Goal: Task Accomplishment & Management: Use online tool/utility

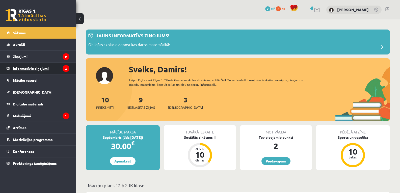
click at [44, 69] on legend "Informatīvie ziņojumi 2" at bounding box center [41, 69] width 57 height 12
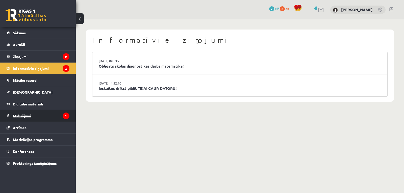
click at [50, 114] on legend "Maksājumi 1" at bounding box center [41, 116] width 57 height 12
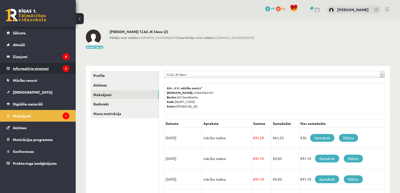
click at [39, 69] on legend "Informatīvie ziņojumi 2" at bounding box center [41, 69] width 57 height 12
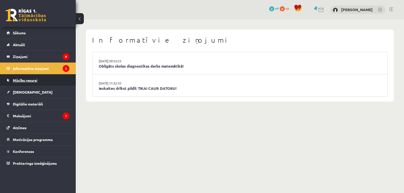
click at [38, 79] on link "Mācību resursi" at bounding box center [38, 80] width 63 height 12
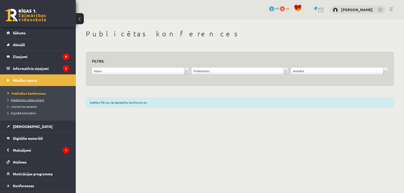
click at [38, 100] on span "Pieslēgties Uzdevumiem" at bounding box center [26, 100] width 37 height 4
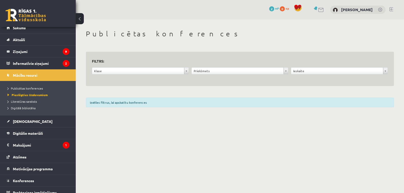
scroll to position [10, 0]
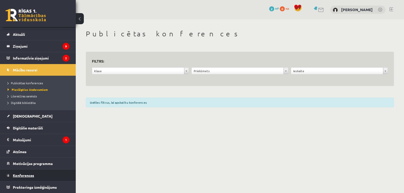
click at [41, 171] on link "Konferences" at bounding box center [38, 176] width 63 height 12
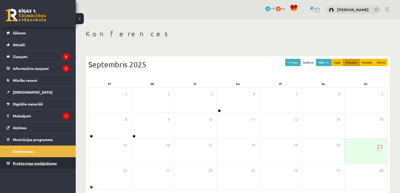
click at [38, 165] on link "Proktoringa izmēģinājums" at bounding box center [38, 163] width 63 height 12
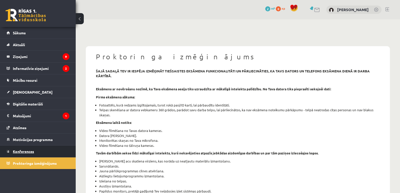
click at [38, 154] on link "Konferences" at bounding box center [38, 152] width 63 height 12
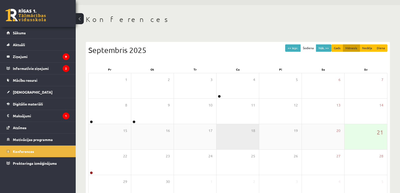
scroll to position [48, 0]
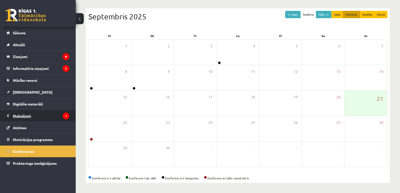
click at [23, 116] on legend "Maksājumi 1" at bounding box center [41, 116] width 57 height 12
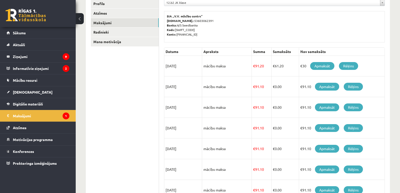
scroll to position [73, 0]
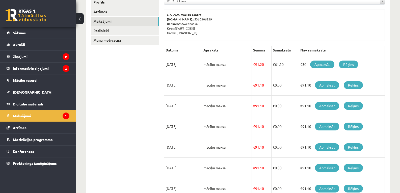
drag, startPoint x: 210, startPoint y: 67, endPoint x: 244, endPoint y: 68, distance: 34.1
click at [244, 68] on td "mācību maksa" at bounding box center [227, 64] width 50 height 21
click at [245, 88] on td "mācību maksa" at bounding box center [227, 85] width 50 height 21
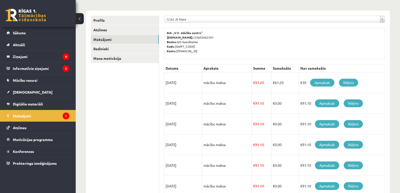
scroll to position [56, 0]
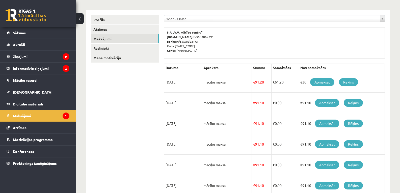
click at [244, 88] on td "mācību maksa" at bounding box center [227, 82] width 50 height 21
click at [32, 130] on link "Atzīmes" at bounding box center [38, 128] width 63 height 12
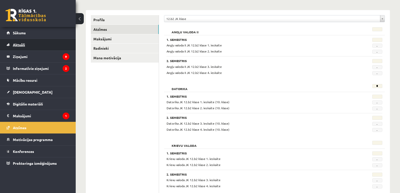
click at [19, 46] on span "Aktuāli" at bounding box center [19, 44] width 12 height 5
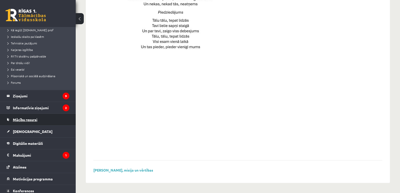
scroll to position [76, 0]
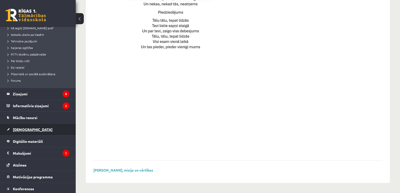
click at [40, 127] on link "[DEMOGRAPHIC_DATA]" at bounding box center [38, 130] width 63 height 12
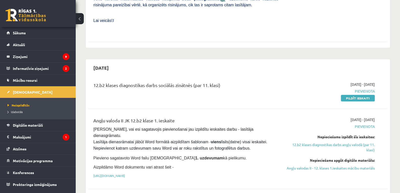
scroll to position [278, 0]
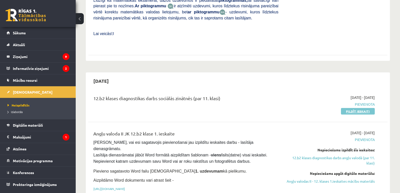
click at [351, 108] on link "Pildīt ieskaiti" at bounding box center [358, 111] width 34 height 7
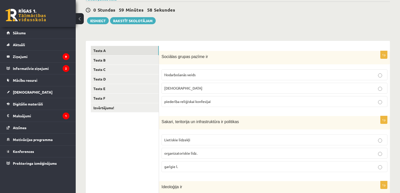
scroll to position [50, 0]
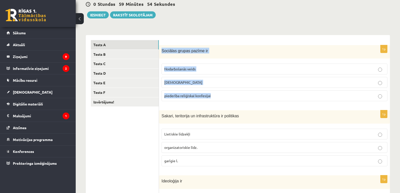
copy div "Sociālas grupas pazīme ir Nodarbošanās veids individuālisms piederība reliģiska…"
drag, startPoint x: 161, startPoint y: 46, endPoint x: 215, endPoint y: 91, distance: 69.9
click at [215, 91] on div "1p Sociālas grupas pazīme ir Nodarbošanās veids [DEMOGRAPHIC_DATA] piederība re…" at bounding box center [274, 75] width 231 height 60
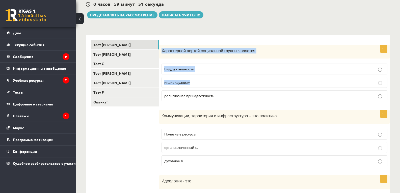
click at [259, 47] on div "Характерной чертой социальной группы является" at bounding box center [274, 51] width 231 height 13
click at [374, 83] on p "индивидуализм" at bounding box center [274, 82] width 220 height 5
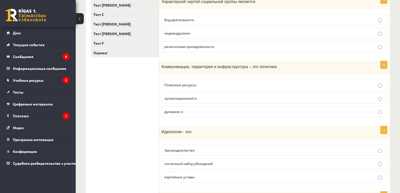
scroll to position [101, 0]
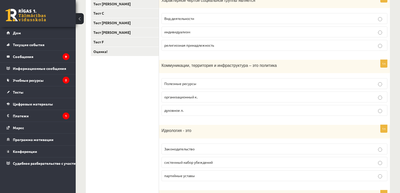
click at [375, 84] on p "Полезные ресурсы" at bounding box center [274, 83] width 220 height 5
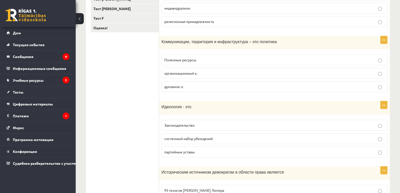
scroll to position [177, 0]
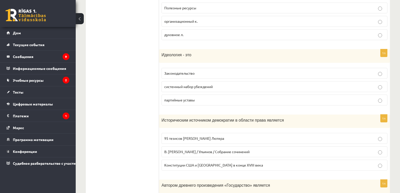
click at [375, 73] on p "Законодательство" at bounding box center [274, 73] width 220 height 5
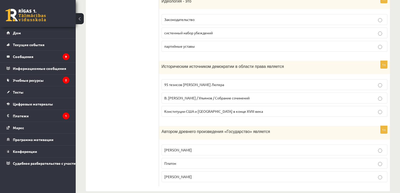
scroll to position [239, 0]
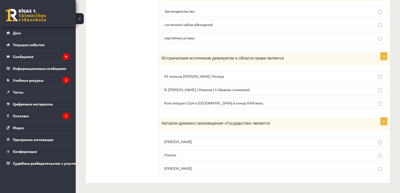
click at [180, 73] on label "95 тезисов М. Лютера" at bounding box center [275, 76] width 226 height 11
drag, startPoint x: 159, startPoint y: 126, endPoint x: 225, endPoint y: 126, distance: 65.9
click at [207, 138] on div "****** ****** ****** ****** ****** ****** ******* Тест А Тест Б Тест С Тест Д Т…" at bounding box center [238, 15] width 304 height 336
click at [259, 118] on div "Автором древнего произведения «Государство» является" at bounding box center [274, 125] width 231 height 14
click at [269, 122] on p "Автором древнего произведения «Государство» является" at bounding box center [262, 123] width 201 height 6
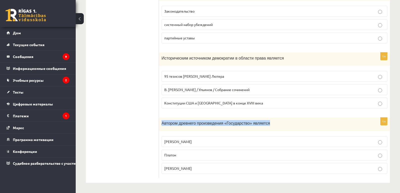
copy font "Автором древнего произведения «Государство» является"
drag, startPoint x: 265, startPoint y: 123, endPoint x: 160, endPoint y: 116, distance: 104.5
click at [162, 120] on p "Автором древнего произведения «Государство» является" at bounding box center [262, 123] width 201 height 6
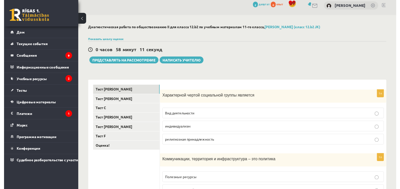
scroll to position [0, 0]
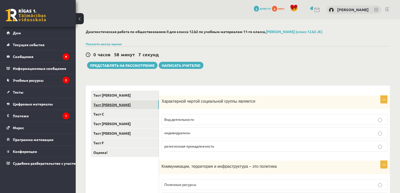
click at [102, 104] on font "Тест Б" at bounding box center [111, 104] width 37 height 5
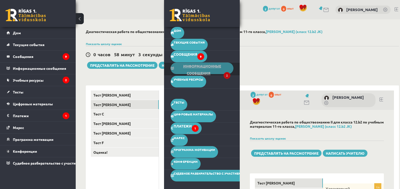
drag, startPoint x: 273, startPoint y: 65, endPoint x: 204, endPoint y: 68, distance: 68.7
click at [270, 67] on div "0 часов 58 минут 3 секунды Тест сохранен! Представлять на рассмотрение Написать…" at bounding box center [242, 57] width 313 height 23
drag, startPoint x: 194, startPoint y: 21, endPoint x: 165, endPoint y: 24, distance: 29.4
click at [184, 31] on div "0 Подарки 2 депутат 0 опыт Дамир Кутузов Дом Текущие события Как учиться в eSCH…" at bounding box center [202, 94] width 76 height 189
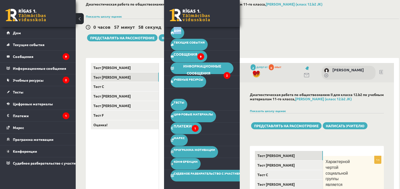
scroll to position [24, 0]
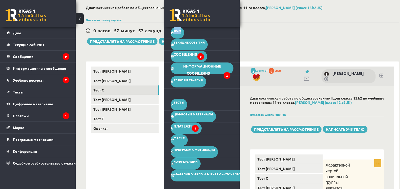
click at [96, 89] on font "Тест С" at bounding box center [98, 90] width 11 height 5
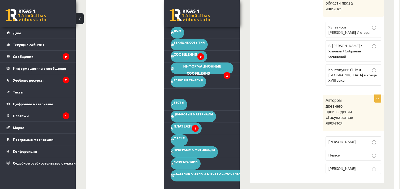
scroll to position [453, 0]
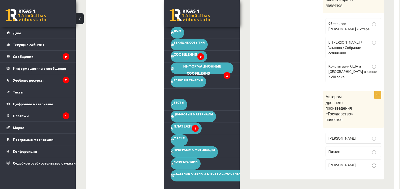
drag, startPoint x: 318, startPoint y: 169, endPoint x: 318, endPoint y: 165, distance: 3.8
drag, startPoint x: 318, startPoint y: 165, endPoint x: 317, endPoint y: 152, distance: 12.6
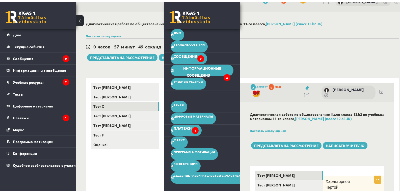
scroll to position [0, 0]
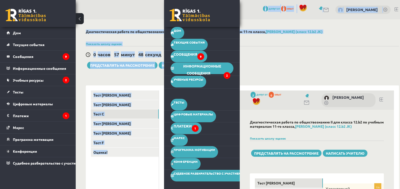
drag, startPoint x: 203, startPoint y: 15, endPoint x: 192, endPoint y: 15, distance: 10.4
click at [178, 32] on link "Дом" at bounding box center [178, 33] width 14 height 12
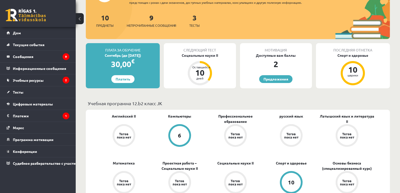
scroll to position [101, 0]
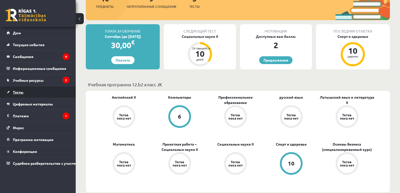
click at [27, 95] on link "Тесты" at bounding box center [38, 92] width 63 height 12
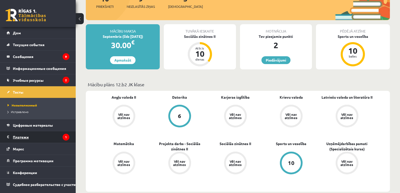
scroll to position [1, 0]
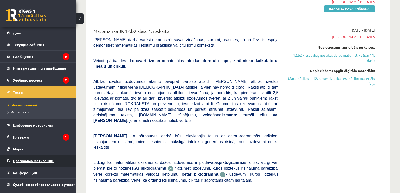
scroll to position [151, 0]
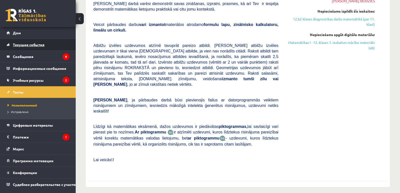
click at [36, 45] on font "Текущие события" at bounding box center [29, 44] width 32 height 5
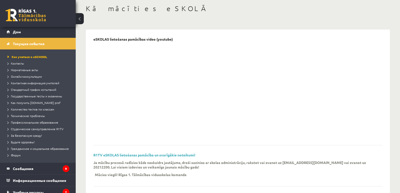
scroll to position [0, 0]
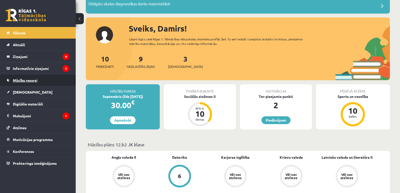
scroll to position [50, 0]
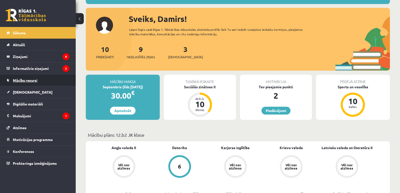
click at [27, 84] on link "Mācību resursi" at bounding box center [38, 80] width 63 height 12
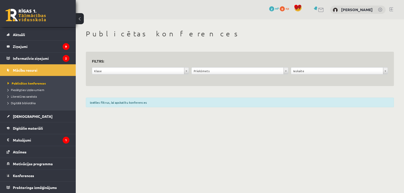
scroll to position [10, 0]
click at [29, 117] on link "[DEMOGRAPHIC_DATA]" at bounding box center [38, 116] width 63 height 12
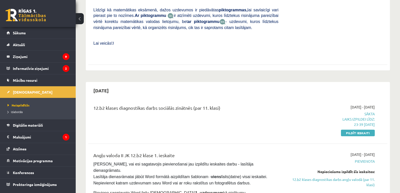
scroll to position [278, 0]
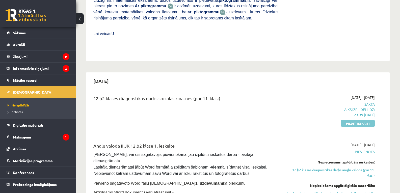
click at [364, 120] on link "Pildīt ieskaiti" at bounding box center [358, 123] width 34 height 7
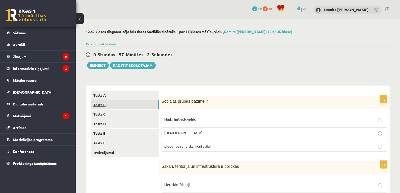
click at [106, 107] on link "Tests B" at bounding box center [125, 104] width 68 height 9
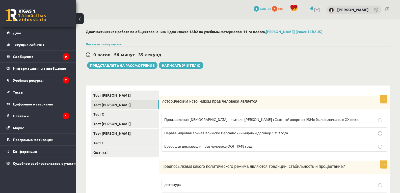
click at [245, 144] on p "Всеобщая декларация прав человека ООН 1948 года." at bounding box center [274, 146] width 220 height 5
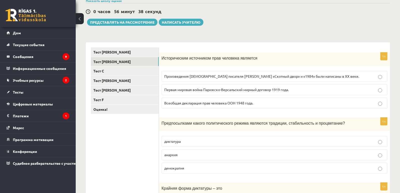
scroll to position [50, 0]
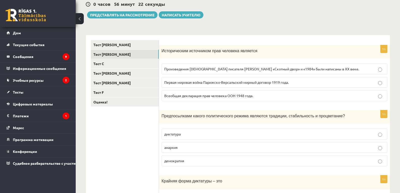
click at [174, 164] on p "демократия" at bounding box center [274, 160] width 220 height 5
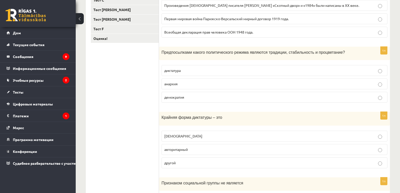
scroll to position [126, 0]
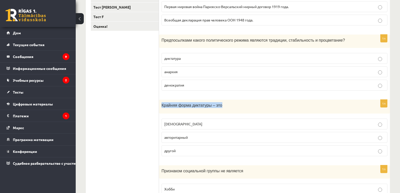
copy font "Крайняя форма диктатуры – это"
drag, startPoint x: 222, startPoint y: 107, endPoint x: 162, endPoint y: 106, distance: 60.1
click at [162, 106] on p "Крайняя форма диктатуры – это" at bounding box center [262, 105] width 201 height 6
click at [198, 127] on label "тоталитаризм" at bounding box center [275, 124] width 226 height 11
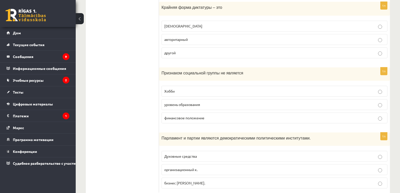
scroll to position [227, 0]
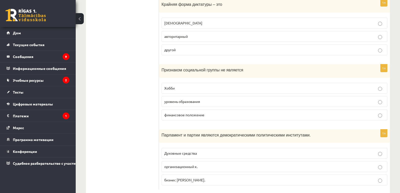
click at [229, 119] on label "финансовое положение" at bounding box center [275, 115] width 226 height 11
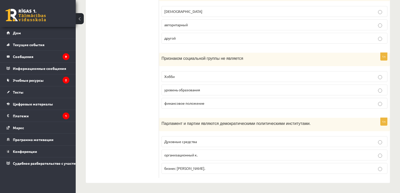
scroll to position [239, 0]
click at [185, 78] on p "Хобби" at bounding box center [274, 76] width 220 height 5
click at [206, 155] on p "организационный к." at bounding box center [274, 154] width 220 height 5
drag, startPoint x: 206, startPoint y: 155, endPoint x: 133, endPoint y: 149, distance: 73.9
click at [126, 153] on ul "Тест А Тест Б Тест С Тест Д Тест Е Тест F Оценка!" at bounding box center [125, 15] width 68 height 326
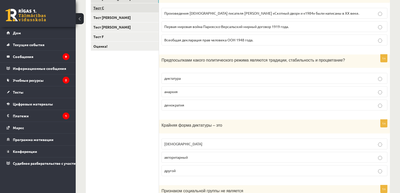
scroll to position [12, 0]
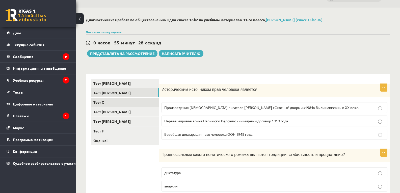
click at [114, 102] on link "Тест С" at bounding box center [125, 102] width 68 height 9
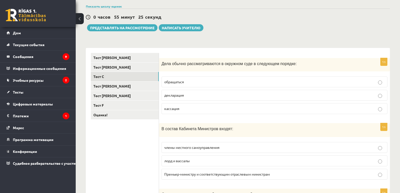
scroll to position [37, 0]
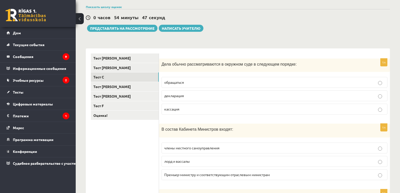
drag, startPoint x: 294, startPoint y: 62, endPoint x: 162, endPoint y: 58, distance: 131.8
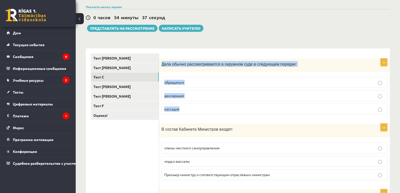
copy div "Дела обычно рассматриваются в окружном суде в следующем порядке: обращаться дек…"
drag, startPoint x: 186, startPoint y: 118, endPoint x: 158, endPoint y: 100, distance: 33.2
click at [162, 65] on div "1п Дела обычно рассматриваются в окружном суде в следующем порядке: обращаться …" at bounding box center [274, 89] width 231 height 60
click at [191, 82] on p "обращаться" at bounding box center [274, 82] width 220 height 5
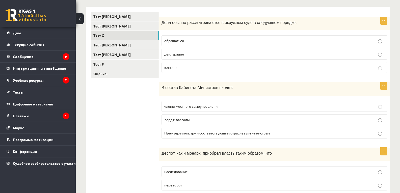
scroll to position [88, 0]
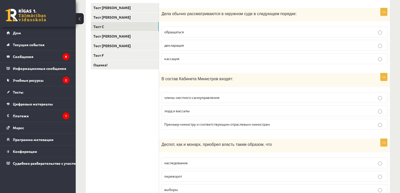
click at [213, 125] on font "Премьер-министру и соответствующим отраслевым министрам" at bounding box center [217, 124] width 106 height 5
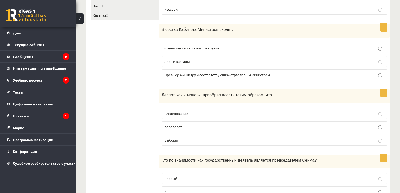
scroll to position [138, 0]
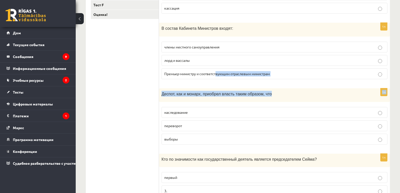
drag, startPoint x: 273, startPoint y: 86, endPoint x: 217, endPoint y: 74, distance: 57.3
click at [216, 72] on form "1п Дела обычно рассматриваются в окружном суде в следующем порядке: обращаться …" at bounding box center [274, 116] width 221 height 327
drag, startPoint x: 239, startPoint y: 86, endPoint x: 262, endPoint y: 81, distance: 23.4
click at [239, 86] on form "1п Дела обычно рассматриваются в окружном суде в следующем порядке: обращаться …" at bounding box center [274, 116] width 221 height 327
click at [274, 89] on div "Деспот, как и монарх, приобрел власть таким образом, что" at bounding box center [274, 95] width 231 height 14
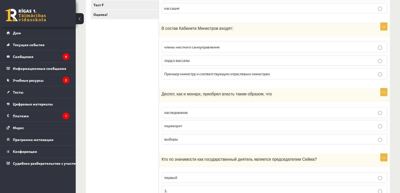
click at [237, 48] on p "члены местного самоуправления" at bounding box center [274, 46] width 220 height 5
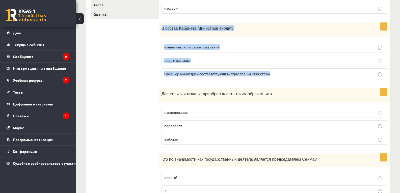
drag, startPoint x: 256, startPoint y: 66, endPoint x: 160, endPoint y: 26, distance: 104.6
click at [160, 26] on div "1п В состав Кабинета Министров входят: члены местного самоуправления лорд и вас…" at bounding box center [274, 53] width 231 height 61
copy div "В состав Кабинета Министров входят: члены местного самоуправления лорд и вассал…"
click at [197, 68] on label "Премьер-министру и соответствующим отраслевым министрам" at bounding box center [275, 73] width 226 height 11
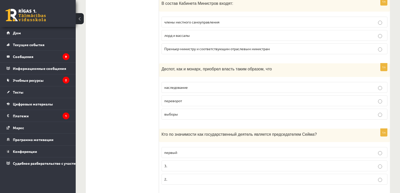
scroll to position [214, 0]
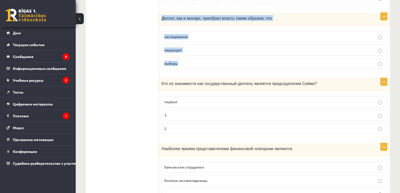
copy div "Деспот, как и монарх, приобрел власть таким образом, что наследование переворот…"
drag, startPoint x: 185, startPoint y: 62, endPoint x: 153, endPoint y: 0, distance: 70.0
click at [162, 14] on div "1п Деспот, как и монарх, приобрел власть таким образом, что наследование перево…" at bounding box center [274, 43] width 231 height 61
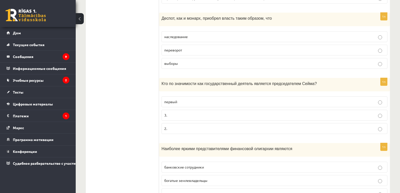
click at [127, 69] on ul "Тест [PERSON_NAME] Тест Б Тест С Тест Д Тест Е Тест F Оценка!" at bounding box center [125, 40] width 68 height 327
click at [170, 48] on p "переворот" at bounding box center [274, 49] width 220 height 5
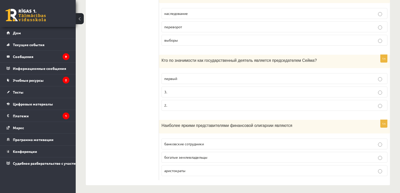
scroll to position [240, 0]
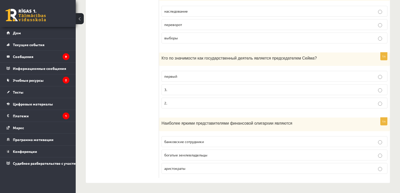
click at [187, 90] on p "3." at bounding box center [274, 89] width 220 height 5
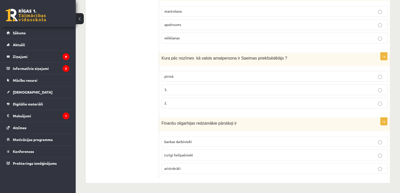
click at [136, 79] on ul "Tests A Tests B Tests C Tests D Tests E Tests F Izvērtējums!" at bounding box center [125, 14] width 68 height 327
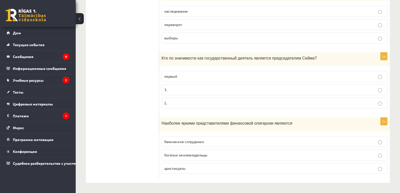
click at [122, 73] on ul "Тест А Тест Б Тест С Тест Д Тест Е Тест F Оценка!" at bounding box center [125, 14] width 68 height 327
click at [191, 76] on p "первый" at bounding box center [274, 76] width 220 height 5
click at [185, 152] on p "богатые землевладельцы" at bounding box center [274, 154] width 220 height 5
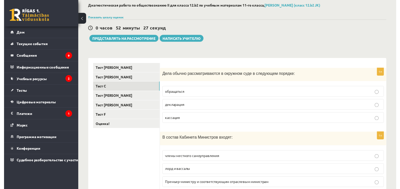
scroll to position [0, 0]
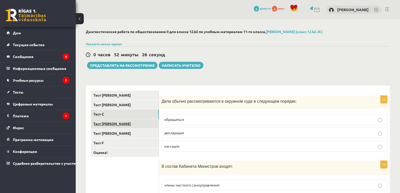
click at [93, 125] on font "Тест Д" at bounding box center [111, 123] width 37 height 5
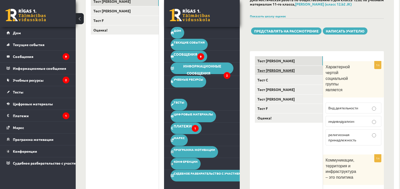
scroll to position [126, 0]
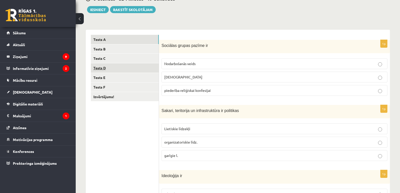
scroll to position [47, 0]
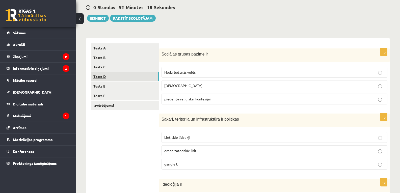
click at [99, 79] on link "Tests D" at bounding box center [125, 76] width 68 height 9
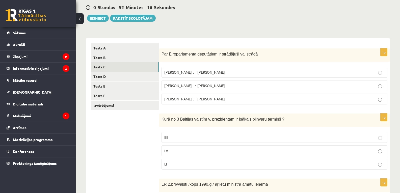
click at [108, 68] on link "Tests C" at bounding box center [125, 66] width 68 height 9
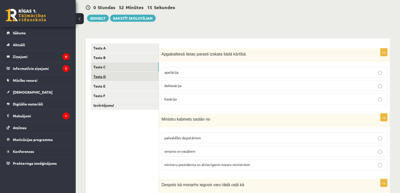
click at [131, 79] on link "Tests D" at bounding box center [125, 76] width 68 height 9
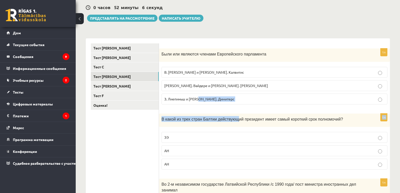
drag, startPoint x: 230, startPoint y: 110, endPoint x: 196, endPoint y: 101, distance: 35.2
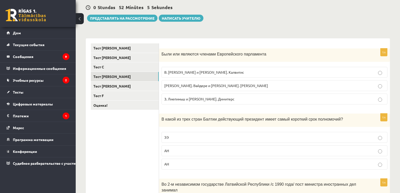
click at [190, 104] on label "З. Лиепиньш и [PERSON_NAME]. Димитерс" at bounding box center [275, 99] width 226 height 11
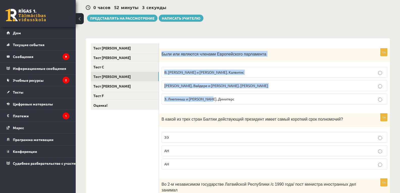
drag, startPoint x: 219, startPoint y: 99, endPoint x: 162, endPoint y: 55, distance: 71.8
click at [162, 55] on div "1п Были или являются членами Европейского парламента В. Козиолс и А. Калвитис И…" at bounding box center [274, 78] width 231 height 60
copy div "Были или являются членами Европейского парламента В. Козиолс и А. Калвитис И. В…"
click at [195, 82] on label "И. Вайдере и Н. Ушаков" at bounding box center [275, 85] width 226 height 11
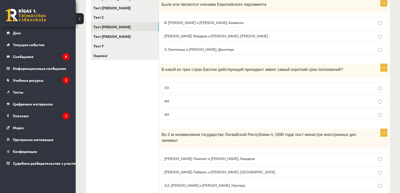
scroll to position [98, 0]
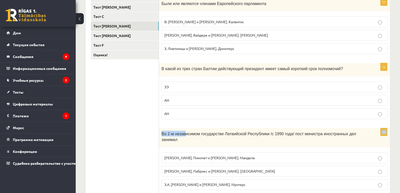
drag, startPoint x: 184, startPoint y: 127, endPoint x: 175, endPoint y: 119, distance: 12.5
click at [175, 119] on form "1п Были или являются членами Европейского парламента В. Козиолс и А. Калвитис И…" at bounding box center [274, 159] width 221 height 332
click at [171, 123] on div "1п В какой из трех стран Балтии действующий президент имеет самый короткий срок…" at bounding box center [274, 93] width 231 height 60
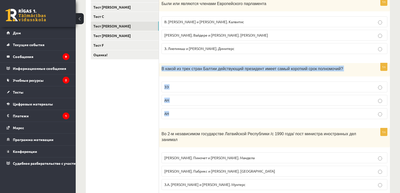
copy div "В какой из трех стран Балтии действующий президент имеет самый короткий срок по…"
drag, startPoint x: 177, startPoint y: 121, endPoint x: 162, endPoint y: 71, distance: 51.8
click at [162, 71] on div "1п В какой из трех стран Балтии действующий президент имеет самый короткий срок…" at bounding box center [274, 93] width 231 height 60
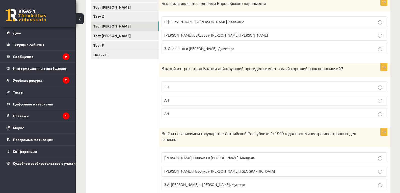
click at [147, 106] on ul "Тест А Тест Б Тест С Тест Д Тест Е Тест F Оценка!" at bounding box center [125, 159] width 68 height 332
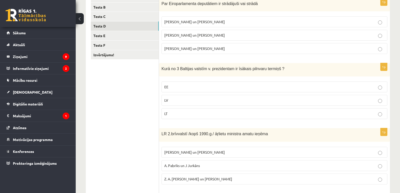
click at [203, 100] on p "LV" at bounding box center [274, 100] width 220 height 5
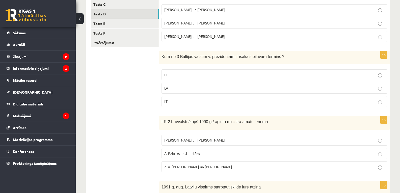
scroll to position [148, 0]
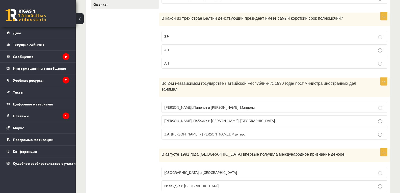
click at [132, 97] on ul "Тест А Тест Б Тест С Тест Д Тест Е Тест F Оценка!" at bounding box center [125, 108] width 68 height 332
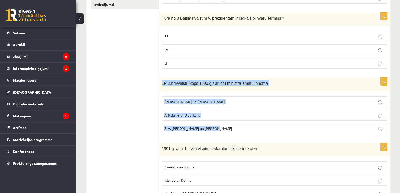
copy div "LR 2.brīvvalstī /kopš 1990.g./ āŗlietu ministra amatu ieņēma A. Pinočets un N. …"
drag, startPoint x: 229, startPoint y: 137, endPoint x: 153, endPoint y: 6, distance: 151.1
click at [157, 80] on div "**********" at bounding box center [238, 105] width 304 height 336
click at [145, 88] on ul "Tests A Tests B Tests C Tests D Tests E Tests F Izvērtējums!" at bounding box center [125, 105] width 68 height 326
drag, startPoint x: 167, startPoint y: 94, endPoint x: 172, endPoint y: 91, distance: 6.2
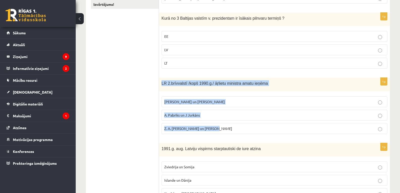
click at [168, 94] on fieldset "A. Pinočets un N. Mandela A. Pabriks un J Jurkāns Z. A. Meierovics un V. Munters" at bounding box center [275, 115] width 226 height 42
click at [264, 90] on div "LR 2.brīvvalstī /kopš 1990.g./ āŗlietu ministra amatu ieņēma" at bounding box center [274, 84] width 231 height 13
click at [268, 80] on div "LR 2.brīvvalstī /kopš 1990.g./ āŗlietu ministra amatu ieņēma" at bounding box center [274, 84] width 231 height 13
click at [345, 106] on label "A. Pinočets un N. Mandela" at bounding box center [275, 101] width 226 height 11
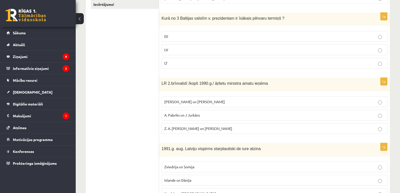
click at [348, 101] on p "A. Pinočets un N. Mandela" at bounding box center [274, 101] width 220 height 5
copy div "Izvērtējums! 1p Par Eiroparlamenta deputātiem ir strādājuši vai strādā V. Kozio…"
drag, startPoint x: 213, startPoint y: 135, endPoint x: 159, endPoint y: 85, distance: 74.3
click at [159, 85] on div "**********" at bounding box center [238, 105] width 304 height 336
drag, startPoint x: 222, startPoint y: 139, endPoint x: 220, endPoint y: 129, distance: 9.3
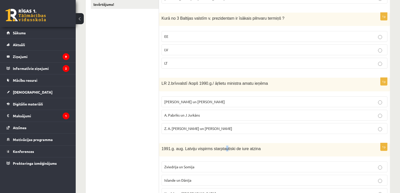
click at [222, 138] on form "1p Par Eiroparlamenta deputātiem ir strādājuši vai strādā V. Koziols un A. Kalv…" at bounding box center [274, 105] width 221 height 326
click at [174, 133] on label "Z. A. Meierovics un V. Munters" at bounding box center [275, 128] width 226 height 11
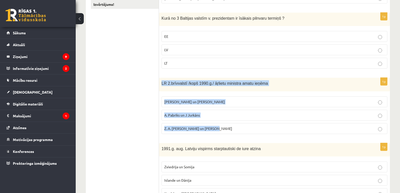
copy div "LR 2.brīvvalstī /kopš 1990.g./ āŗlietu ministra amatu ieņēma A. Pinočets un N. …"
drag, startPoint x: 226, startPoint y: 128, endPoint x: 155, endPoint y: 67, distance: 93.6
click at [160, 86] on div "1p LR 2.brīvvalstī /kopš 1990.g./ āŗlietu ministra amatu ieņēma A. Pinočets un …" at bounding box center [274, 108] width 231 height 60
click at [191, 116] on span "A. Pabriks un J Jurkāns" at bounding box center [182, 115] width 36 height 5
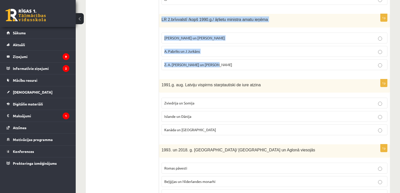
scroll to position [224, 0]
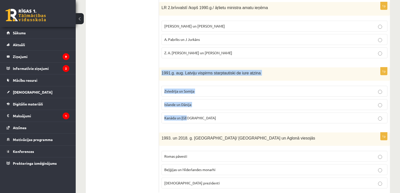
copy div "1991.g. aug. Latviju vispirms starptautiski de iure atzina Zviedrija un Somija …"
drag, startPoint x: 162, startPoint y: 74, endPoint x: 192, endPoint y: 116, distance: 51.3
click at [192, 116] on div "1p 1991.g. aug. Latviju vispirms starptautiski de iure atzina Zviedrija un Somi…" at bounding box center [274, 97] width 231 height 60
click at [182, 124] on fieldset "Zviedrija un Somija Islande un Dānija Kanāda un ASV" at bounding box center [275, 104] width 226 height 42
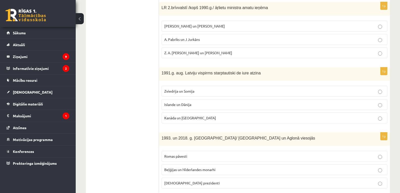
drag, startPoint x: 182, startPoint y: 115, endPoint x: 203, endPoint y: 166, distance: 54.8
click at [182, 115] on label "Kanāda un ASV" at bounding box center [275, 118] width 226 height 11
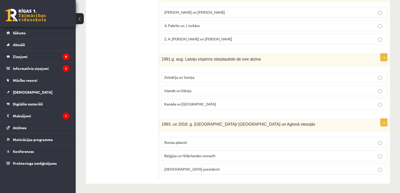
scroll to position [239, 0]
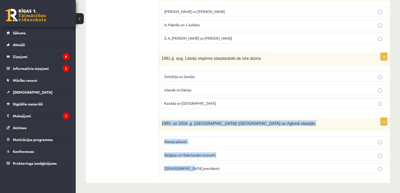
copy div "1993. un 2018. g. Latvijā/ Rīgā un Aglonā viesojās Romas pāvesti Beļģijas un Nī…"
drag, startPoint x: 162, startPoint y: 122, endPoint x: 212, endPoint y: 166, distance: 66.9
click at [212, 166] on div "1p 1993. un 2018. g. Latvijā/ Rīgā un Aglonā viesojās Romas pāvesti Beļģijas un…" at bounding box center [274, 148] width 231 height 60
click at [181, 145] on label "Romas pāvesti" at bounding box center [275, 141] width 226 height 11
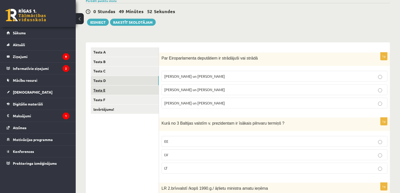
scroll to position [37, 0]
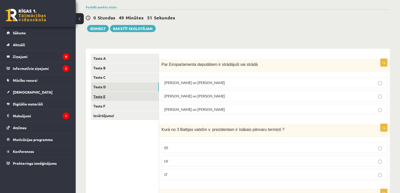
click at [119, 100] on link "Tests E" at bounding box center [125, 96] width 68 height 9
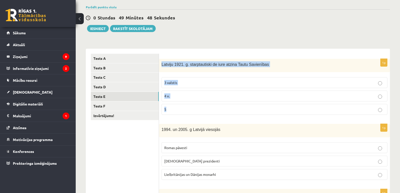
copy div "Latviju 1921. g. starptautiski de iure atzina Tautu Savienības 3 valstis 4 v. 5"
drag, startPoint x: 172, startPoint y: 115, endPoint x: 162, endPoint y: 71, distance: 44.8
click at [162, 71] on div "1p Latviju 1921. g. starptautiski de iure atzina Tautu Savienības 3 valstis 4 v…" at bounding box center [274, 89] width 231 height 60
drag, startPoint x: 187, startPoint y: 81, endPoint x: 182, endPoint y: 83, distance: 5.1
click at [187, 81] on p "3 valstis" at bounding box center [274, 82] width 220 height 5
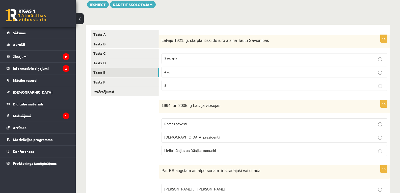
scroll to position [62, 0]
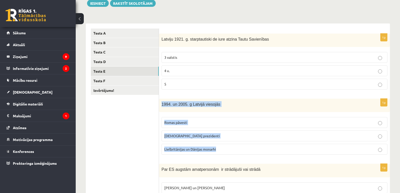
copy div "1994. un 2005. g Latvijā viesojās Romas pāvesti ASV prezidenti Lielbritānijas u…"
drag, startPoint x: 219, startPoint y: 146, endPoint x: 143, endPoint y: 42, distance: 129.1
click at [162, 104] on div "1p 1994. un 2005. g Latvijā viesojās Romas pāvesti ASV prezidenti Lielbritānija…" at bounding box center [274, 129] width 231 height 60
click at [192, 138] on p "ASV prezidenti" at bounding box center [274, 135] width 220 height 5
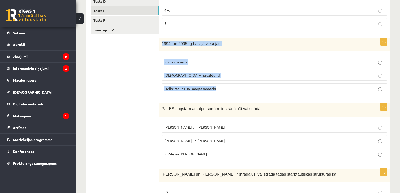
scroll to position [138, 0]
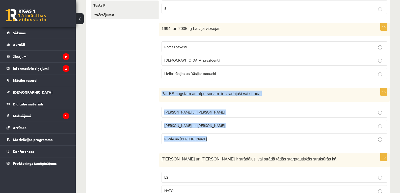
copy div "Par ES augstām amatpersonām ir strādājuši vai strādā M. Zālīte un Z. Liepiņš Va…"
drag, startPoint x: 212, startPoint y: 142, endPoint x: 160, endPoint y: 89, distance: 74.1
click at [160, 89] on div "1p Par ES augstām amatpersonām ir strādājuši vai strādā M. Zālīte un Z. Liepiņš…" at bounding box center [274, 118] width 231 height 60
click at [196, 140] on span "R. Zīle un V.Dombrovskis" at bounding box center [185, 139] width 43 height 5
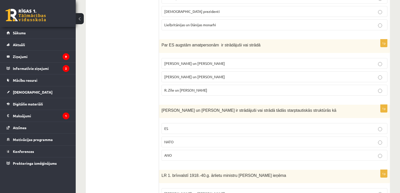
scroll to position [214, 0]
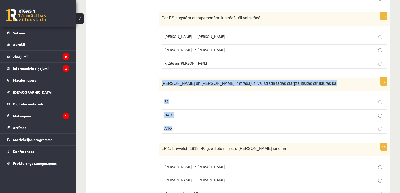
drag, startPoint x: 182, startPoint y: 132, endPoint x: 161, endPoint y: 83, distance: 53.5
click at [161, 83] on div "1p S. Kalniete un V. Dombrovskis ir strādājuši vai strādā tādās starptautiskās …" at bounding box center [274, 108] width 231 height 60
click at [190, 97] on label "ES" at bounding box center [275, 101] width 226 height 11
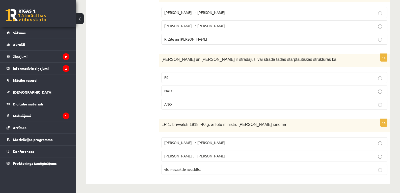
scroll to position [239, 0]
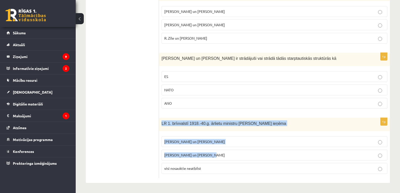
drag, startPoint x: 161, startPoint y: 123, endPoint x: 165, endPoint y: 20, distance: 102.8
click at [219, 153] on div "1p LR 1. brīvvalstī 1918.-40.g. ārlietu ministru amatu ieņēma Z. Meierovics un …" at bounding box center [274, 148] width 231 height 60
click at [189, 142] on span "Z. Meierovics un V. Munters" at bounding box center [194, 141] width 61 height 5
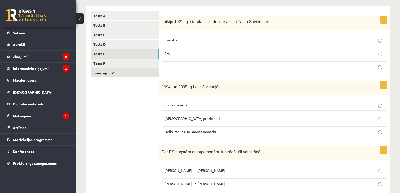
scroll to position [62, 0]
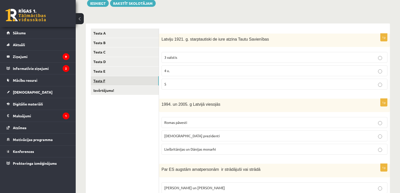
click at [104, 81] on link "Tests F" at bounding box center [125, 80] width 68 height 9
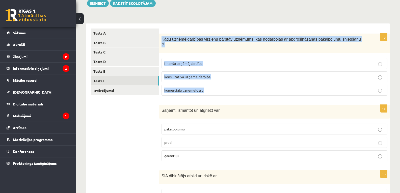
drag, startPoint x: 200, startPoint y: 78, endPoint x: 162, endPoint y: 37, distance: 56.3
click at [162, 37] on div "1p Kādu uzņēmējdarbības virzienu pārstāv uzņēmums, kas nodarbojas ar apdrošināš…" at bounding box center [274, 67] width 231 height 66
drag, startPoint x: 181, startPoint y: 61, endPoint x: 186, endPoint y: 66, distance: 6.8
click at [181, 61] on label "finanšu uzņēmējdarbība" at bounding box center [275, 63] width 226 height 11
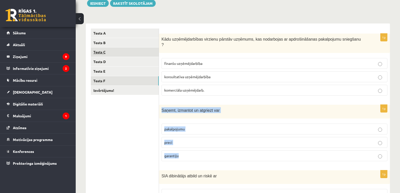
drag, startPoint x: 202, startPoint y: 155, endPoint x: 135, endPoint y: 49, distance: 124.8
click at [161, 105] on div "1p Saņemt, izmantot un atgriezt var pakalpojumu preci garantiju" at bounding box center [274, 135] width 231 height 61
click at [172, 127] on span "pakalpojumu" at bounding box center [174, 129] width 20 height 5
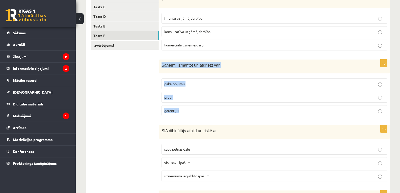
scroll to position [113, 0]
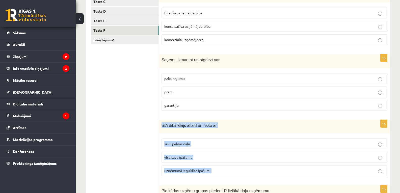
drag, startPoint x: 218, startPoint y: 166, endPoint x: 145, endPoint y: 58, distance: 131.0
click at [161, 120] on div "1p SIA dibinātājs atbild un riskē ar savu peļņas daļu visu savu īpašumu uzņēmum…" at bounding box center [274, 150] width 231 height 61
click at [204, 168] on p "uzņēmumā ieguldīto īpašumu" at bounding box center [274, 170] width 220 height 5
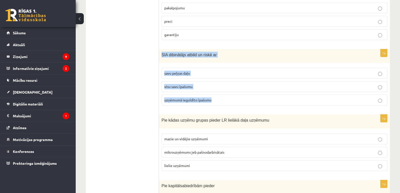
scroll to position [188, 0]
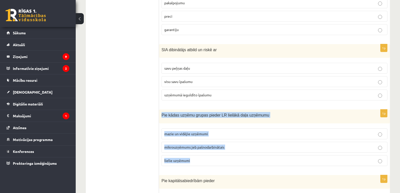
drag, startPoint x: 212, startPoint y: 157, endPoint x: 162, endPoint y: 112, distance: 67.7
click at [162, 112] on div "1p Pie kādas uzņēmu grupas pieder LR lielākā daļa uzņēmumu mazie un vidējie uzņ…" at bounding box center [274, 140] width 231 height 61
click at [190, 132] on span "mazie un vidējie uzņēmumi" at bounding box center [186, 134] width 44 height 5
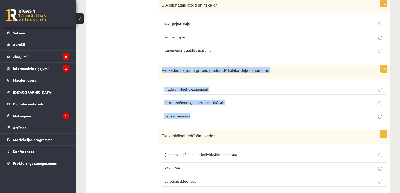
scroll to position [239, 0]
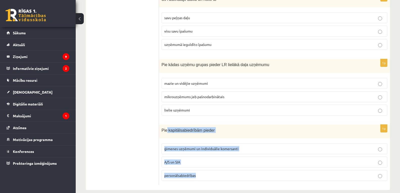
drag, startPoint x: 207, startPoint y: 170, endPoint x: 166, endPoint y: 128, distance: 58.7
click at [166, 128] on div "1p Pie kapitālsabiedrībām pieder ģimenes uzņēmumi un individuālie komersanti A/…" at bounding box center [274, 155] width 231 height 61
click at [173, 128] on div "Pie kapitālsabiedrībām pieder" at bounding box center [274, 132] width 231 height 14
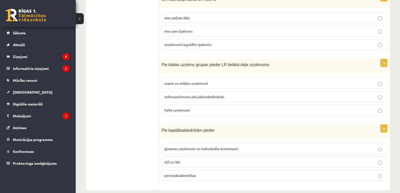
click at [201, 173] on p "personālsabiedrības" at bounding box center [274, 175] width 220 height 5
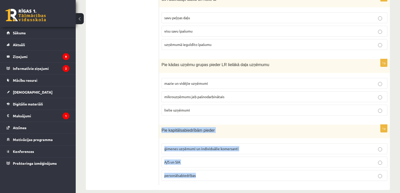
drag, startPoint x: 209, startPoint y: 174, endPoint x: 161, endPoint y: 127, distance: 66.9
click at [161, 127] on div "1p Pie kapitālsabiedrībām pieder ģimenes uzņēmumi un individuālie komersanti A/…" at bounding box center [274, 155] width 231 height 61
drag, startPoint x: 196, startPoint y: 155, endPoint x: 201, endPoint y: 153, distance: 5.3
click at [196, 160] on p "A/S un SIA" at bounding box center [274, 162] width 220 height 5
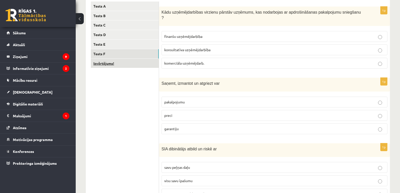
click at [111, 60] on link "Izvērtējums!" at bounding box center [125, 63] width 68 height 9
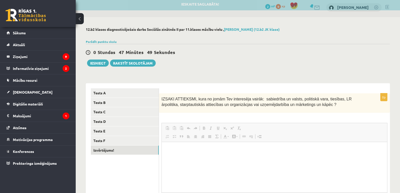
scroll to position [0, 0]
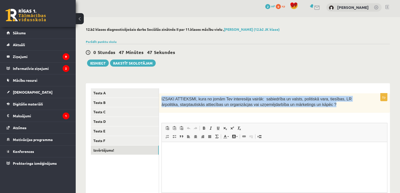
drag, startPoint x: 319, startPoint y: 105, endPoint x: 160, endPoint y: 96, distance: 159.0
click at [160, 96] on div "IZSAKI ATTIEKSMI, kura no jomām Tev interesēja vairāk: sabiedrība un valsts, po…" at bounding box center [274, 102] width 231 height 19
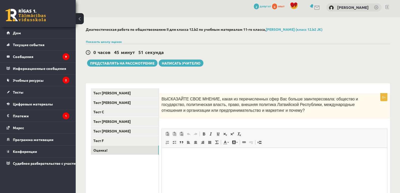
click at [192, 161] on html at bounding box center [274, 155] width 225 height 15
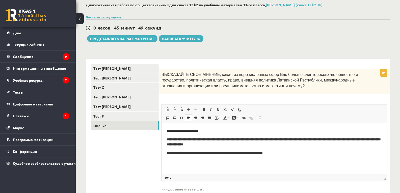
scroll to position [28, 0]
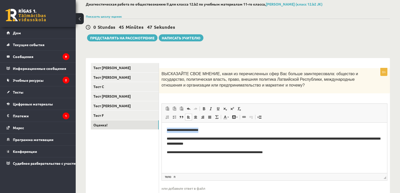
drag, startPoint x: 209, startPoint y: 130, endPoint x: 166, endPoint y: 124, distance: 43.3
click at [166, 124] on html "**********" at bounding box center [274, 141] width 225 height 38
click at [168, 139] on strong "**********" at bounding box center [273, 141] width 213 height 9
click at [244, 146] on p "**********" at bounding box center [274, 141] width 215 height 11
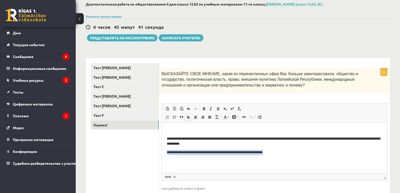
drag, startPoint x: 301, startPoint y: 156, endPoint x: 165, endPoint y: 154, distance: 135.8
click at [165, 154] on html "**********" at bounding box center [274, 141] width 225 height 38
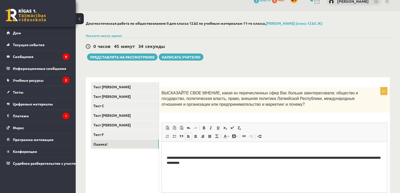
scroll to position [0, 0]
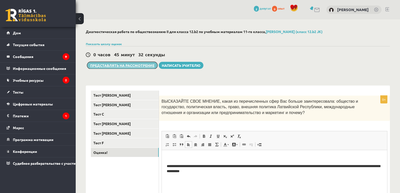
click at [145, 66] on font "Представлять на рассмотрение" at bounding box center [122, 65] width 64 height 5
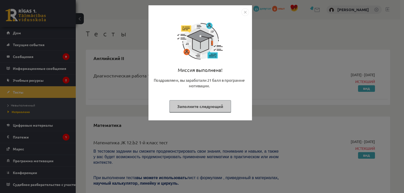
click at [246, 10] on img "Закрывать" at bounding box center [245, 12] width 8 height 8
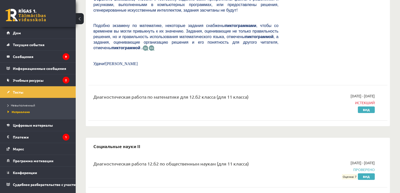
scroll to position [259, 0]
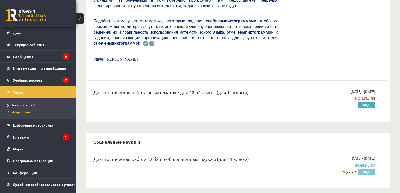
click at [370, 170] on font "Вид" at bounding box center [366, 172] width 7 height 4
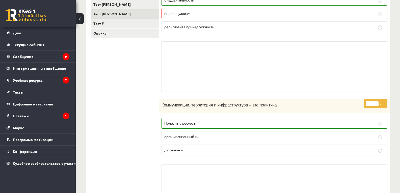
scroll to position [40, 0]
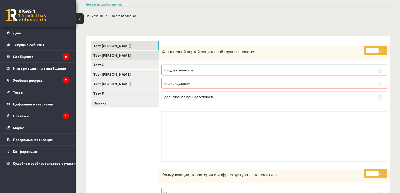
click at [110, 56] on link "Тест [PERSON_NAME]" at bounding box center [125, 55] width 68 height 9
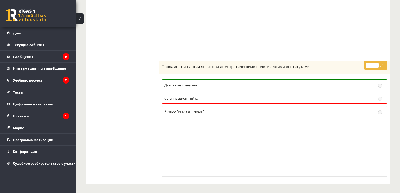
scroll to position [519, 0]
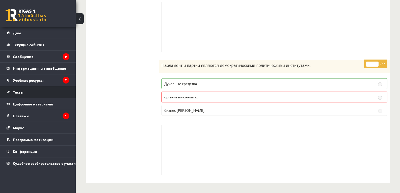
click at [13, 95] on link "Тесты" at bounding box center [38, 92] width 63 height 12
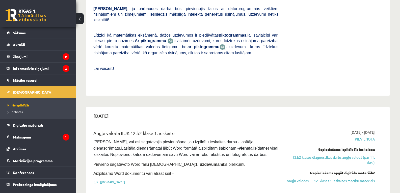
scroll to position [252, 0]
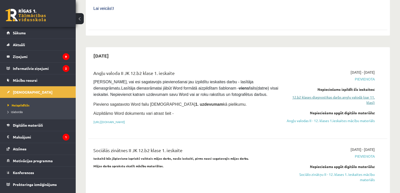
click at [331, 95] on link "12.b2 klases diagnostikas darbs angļu valodā (par 11. klasi)" at bounding box center [330, 100] width 89 height 11
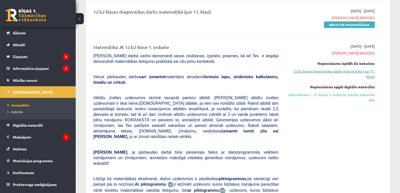
scroll to position [92, 0]
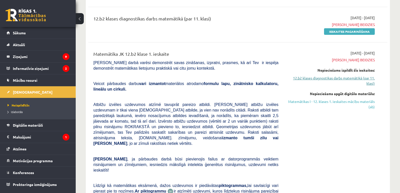
click at [331, 77] on link "12.b2 klases diagnostikas darbs matemātikā (par 11. klasi)" at bounding box center [330, 80] width 89 height 11
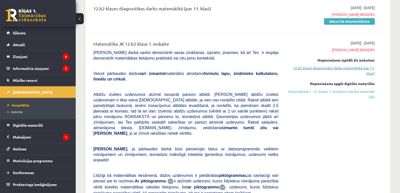
drag, startPoint x: 361, startPoint y: 52, endPoint x: 350, endPoint y: 71, distance: 22.4
click at [361, 53] on div "2025-09-01 - 2025-09-15 Termiņš beidzies Nepieciešams izpildīt šīs ieskaites: 1…" at bounding box center [330, 131] width 96 height 182
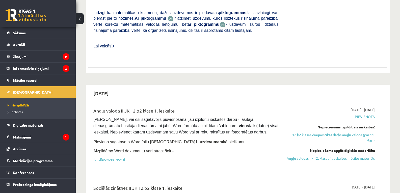
scroll to position [279, 0]
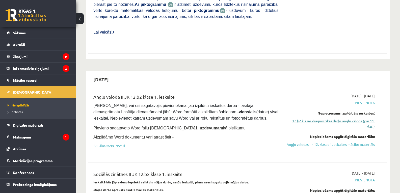
click at [332, 118] on link "12.b2 klases diagnostikas darbs angļu valodā (par 11. klasi)" at bounding box center [330, 123] width 89 height 11
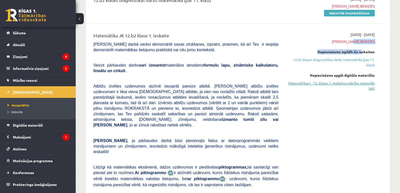
scroll to position [118, 0]
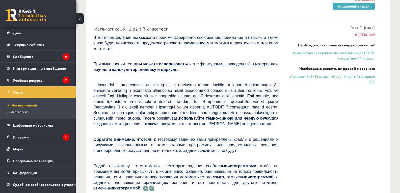
drag, startPoint x: 290, startPoint y: 107, endPoint x: 279, endPoint y: 105, distance: 11.1
click at [290, 107] on div "2025-09-01 - 2025-09-15 Истекший Необходимо выполнить следующие тесты: Диагност…" at bounding box center [330, 121] width 96 height 192
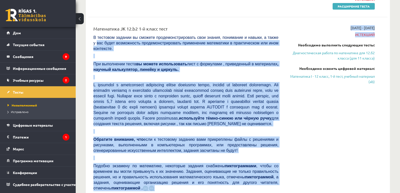
drag, startPoint x: 274, startPoint y: 39, endPoint x: 284, endPoint y: 43, distance: 10.9
click at [285, 43] on div "Математика JK 12.b2 1-й класс тест В тестовом задании вы сможете продемонстриро…" at bounding box center [234, 121] width 289 height 192
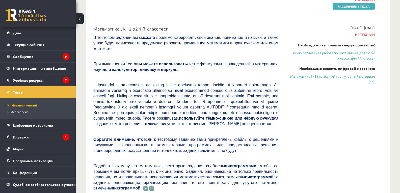
click at [316, 107] on div "2025-09-01 - 2025-09-15 Истекший Необходимо выполнить следующие тесты: Диагност…" at bounding box center [330, 121] width 96 height 192
drag, startPoint x: 361, startPoint y: 32, endPoint x: 358, endPoint y: 43, distance: 11.2
click at [361, 32] on span "Истекший" at bounding box center [330, 34] width 89 height 5
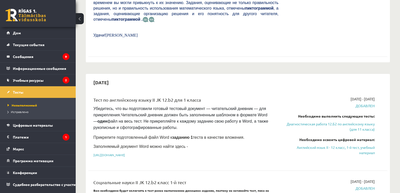
scroll to position [294, 0]
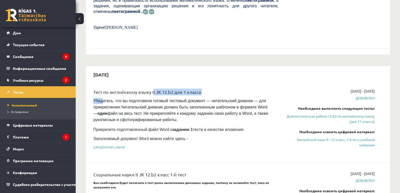
drag, startPoint x: 101, startPoint y: 92, endPoint x: 153, endPoint y: 90, distance: 51.3
click at [153, 90] on div "Тест по английскому языку II JK 12.b2 для 1 класса Убедитесь, что вы подготовил…" at bounding box center [186, 122] width 193 height 66
click at [240, 133] on div "Тест по английскому языку II JK 12.b2 для 1 класса Убедитесь, что вы подготовил…" at bounding box center [186, 122] width 193 height 66
click at [336, 114] on font "Диагностическая работа 12.Б2 по английскому языку (для 11 класса)" at bounding box center [331, 119] width 88 height 10
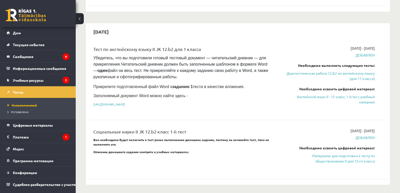
scroll to position [320, 0]
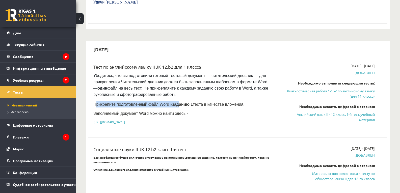
drag, startPoint x: 95, startPoint y: 104, endPoint x: 172, endPoint y: 100, distance: 77.1
click at [172, 100] on div "Тест по английскому языку II JK 12.b2 для 1 класса Убедитесь, что вы подготовил…" at bounding box center [186, 96] width 193 height 66
click at [125, 120] on font "[URL][DOMAIN_NAME]" at bounding box center [109, 122] width 32 height 4
copy font "[URL][DOMAIN_NAME]"
drag, startPoint x: 227, startPoint y: 120, endPoint x: 87, endPoint y: 26, distance: 168.7
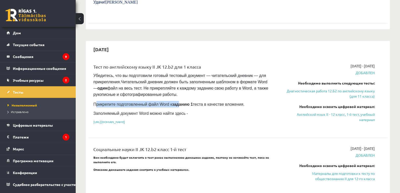
click at [88, 117] on div "2025-09-30 Тест по английскому языку II JK 12.b2 для 1 класса Убедитесь, что вы…" at bounding box center [238, 122] width 304 height 162
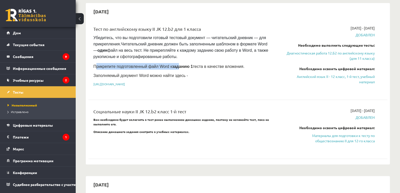
scroll to position [395, 0]
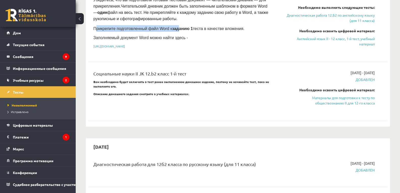
drag, startPoint x: 347, startPoint y: 94, endPoint x: 222, endPoint y: 24, distance: 143.5
click at [347, 95] on font "Материалы для подготовки к тесту по обществознанию II для 12-го класса" at bounding box center [343, 100] width 63 height 10
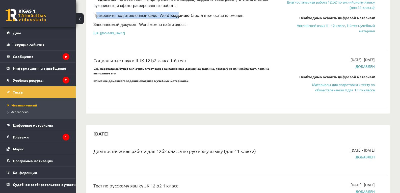
scroll to position [370, 0]
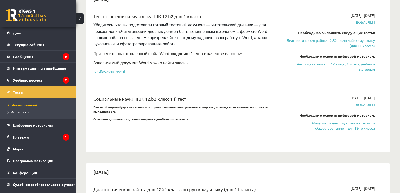
click at [293, 113] on div "Необходимо освоить цифровой материал:" at bounding box center [330, 115] width 89 height 5
click at [371, 102] on font "Добавлен" at bounding box center [365, 104] width 19 height 5
drag, startPoint x: 181, startPoint y: 107, endPoint x: 173, endPoint y: 102, distance: 8.8
click at [179, 107] on p "Вам необходимо будет включить в тест ранее выполненное домашнее задание, поэтом…" at bounding box center [185, 109] width 185 height 9
click at [154, 96] on font "Социальные науки II JK 12.b2 класс 1-й тест" at bounding box center [139, 98] width 93 height 5
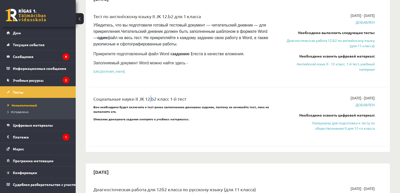
drag, startPoint x: 148, startPoint y: 95, endPoint x: 138, endPoint y: 96, distance: 10.4
click at [146, 96] on font "Социальные науки II JK 12.b2 класс 1-й тест" at bounding box center [139, 98] width 93 height 5
click at [138, 96] on font "Социальные науки II JK 12.b2 класс 1-й тест" at bounding box center [139, 98] width 93 height 5
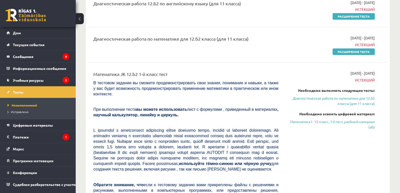
scroll to position [71, 0]
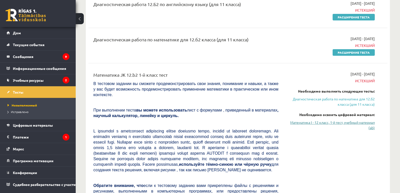
click at [292, 122] on font "Математика I - 12 класс, 1-й тест, учебный материал (ab)" at bounding box center [332, 125] width 85 height 10
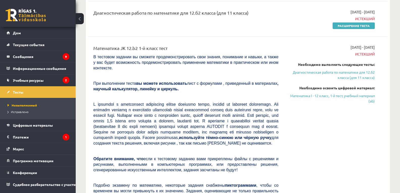
scroll to position [97, 0]
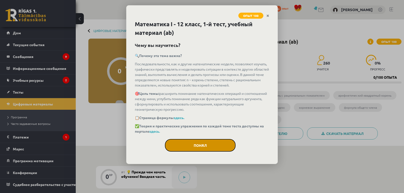
click at [211, 149] on button "Понял" at bounding box center [200, 145] width 71 height 13
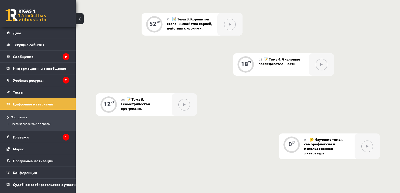
scroll to position [278, 0]
drag, startPoint x: 203, startPoint y: 119, endPoint x: 193, endPoint y: 118, distance: 9.8
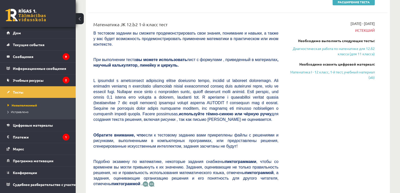
scroll to position [118, 0]
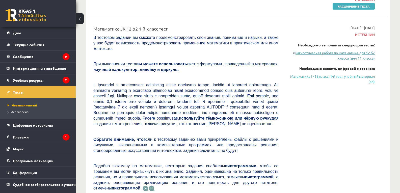
click at [300, 55] on link "Диагностическая работа по математике для 12.б2 класса (для 11 класса)" at bounding box center [330, 55] width 89 height 11
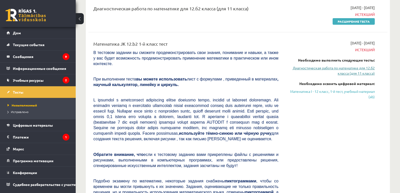
click at [317, 67] on font "Диагностическая работа по математике для 12.б2 класса (для 11 класса)" at bounding box center [334, 71] width 82 height 10
click at [356, 66] on font "Диагностическая работа по математике для 12.б2 класса (для 11 класса)" at bounding box center [334, 71] width 82 height 10
click at [345, 71] on font "Диагностическая работа по математике для 12.б2 класса (для 11 класса)" at bounding box center [334, 71] width 82 height 10
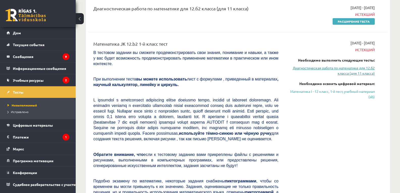
click at [345, 71] on font "Диагностическая работа по математике для 12.б2 класса (для 11 класса)" at bounding box center [334, 71] width 82 height 10
click at [360, 67] on font "Диагностическая работа по математике для 12.б2 класса (для 11 класса)" at bounding box center [334, 71] width 82 height 10
drag, startPoint x: 360, startPoint y: 67, endPoint x: 354, endPoint y: 77, distance: 11.0
click at [359, 69] on font "Диагностическая работа по математике для 12.б2 класса (для 11 класса)" at bounding box center [334, 71] width 82 height 10
click at [360, 73] on font "Диагностическая работа по математике для 12.б2 класса (для 11 класса)" at bounding box center [334, 71] width 82 height 10
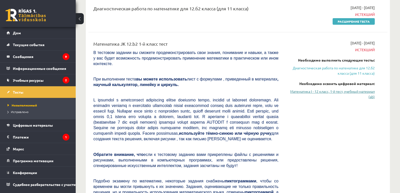
click at [353, 94] on link "Математика I - 12 класс, 1-й тест, учебный материал (ab)" at bounding box center [330, 94] width 89 height 11
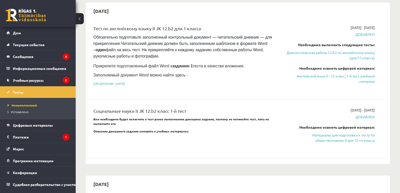
scroll to position [304, 0]
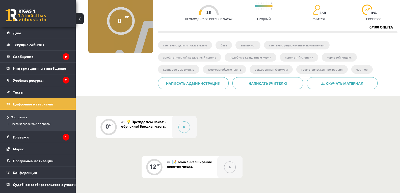
scroll to position [50, 0]
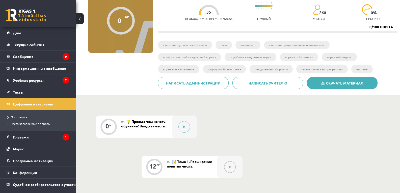
click at [331, 83] on font "Скачать материал" at bounding box center [344, 83] width 37 height 5
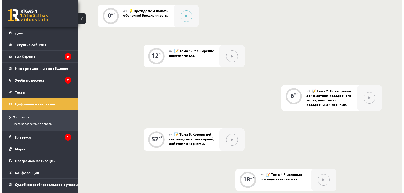
scroll to position [126, 0]
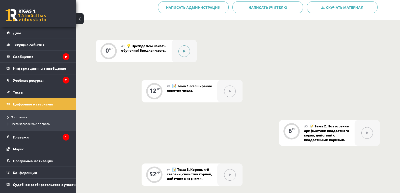
click at [183, 50] on button at bounding box center [184, 51] width 12 height 12
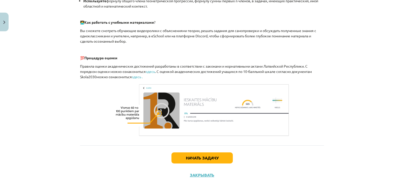
scroll to position [234, 0]
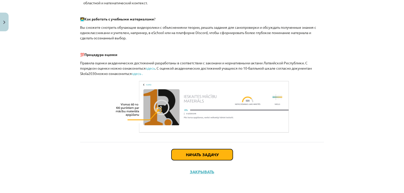
click at [212, 158] on button "Начать задачу" at bounding box center [201, 154] width 61 height 11
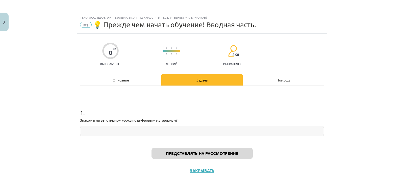
click at [120, 132] on input "text" at bounding box center [202, 131] width 244 height 10
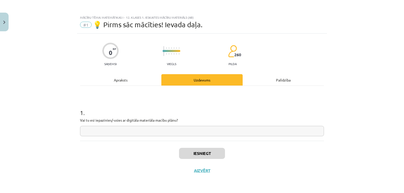
click at [109, 127] on input "text" at bounding box center [202, 131] width 244 height 10
type input "**"
click at [197, 155] on button "Iesniegt" at bounding box center [202, 153] width 46 height 11
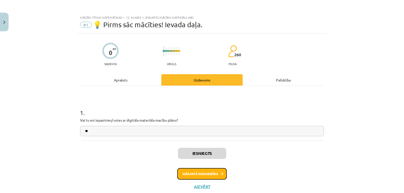
click at [215, 173] on button "Nākamā nodarbība" at bounding box center [201, 174] width 49 height 12
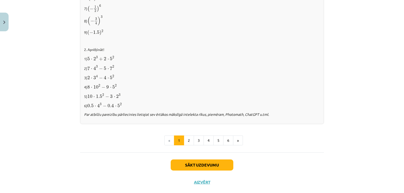
scroll to position [517, 0]
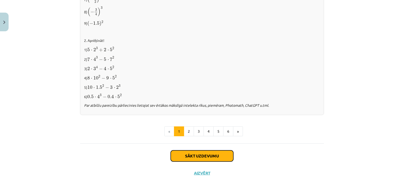
click at [190, 155] on button "Sākt uzdevumu" at bounding box center [202, 155] width 63 height 11
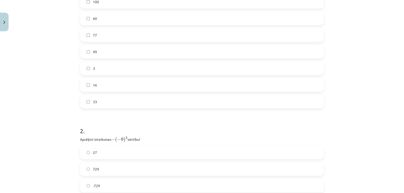
scroll to position [139, 0]
drag, startPoint x: 109, startPoint y: 104, endPoint x: 73, endPoint y: 78, distance: 44.4
click at [73, 78] on div "Mācību tēma: Matemātikas i - 12. klases 1. ieskaites mācību materiāls (ab) #2 📝…" at bounding box center [202, 96] width 404 height 193
drag, startPoint x: 51, startPoint y: 96, endPoint x: 83, endPoint y: 96, distance: 31.6
click at [52, 97] on div "Mācību tēma: Matemātikas i - 12. klases 1. ieskaites mācību materiāls (ab) #2 📝…" at bounding box center [202, 96] width 404 height 193
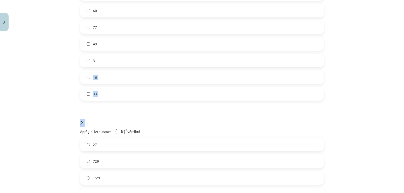
click at [111, 106] on form "1 . Atzīmē visus skaitļus, kuri ir kāda vesela skaitļa kvadrāts! 100 60 77 49 3…" at bounding box center [202, 124] width 244 height 325
click at [352, 108] on div "Mācību tēma: Matemātikas i - 12. klases 1. ieskaites mācību materiāls (ab) #2 📝…" at bounding box center [202, 96] width 404 height 193
click at [355, 107] on div "Mācību tēma: Matemātikas i - 12. klases 1. ieskaites mācību materiāls (ab) #2 📝…" at bounding box center [202, 96] width 404 height 193
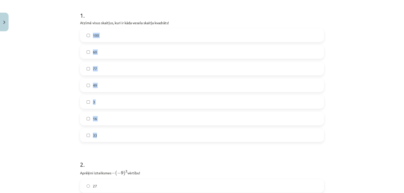
scroll to position [63, 0]
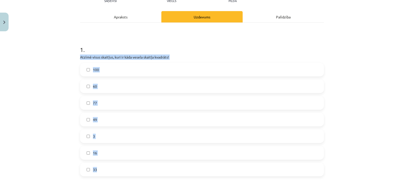
copy div "Atzīmē visus skaitļus, kuri ir kāda vesela skaitļa kvadrāts! 100 60 77 49 3 16 …"
drag, startPoint x: 123, startPoint y: 94, endPoint x: 76, endPoint y: 54, distance: 61.8
click at [78, 56] on div "12 XP Saņemsi Viegls 260 pilda Apraksts Uzdevums Palīdzība 1 . Atzīmē visus ska…" at bounding box center [202, 189] width 250 height 438
click at [81, 67] on label "100" at bounding box center [202, 69] width 243 height 13
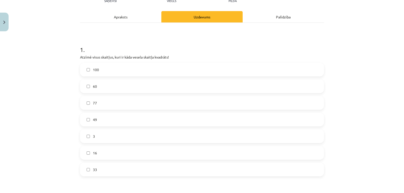
click at [91, 119] on label "49" at bounding box center [202, 119] width 243 height 13
click at [94, 157] on label "16" at bounding box center [202, 153] width 243 height 13
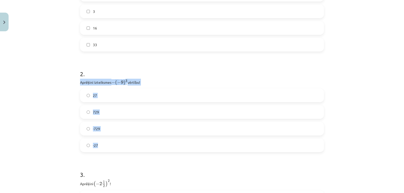
scroll to position [189, 0]
copy div "Aprēķini izteiksmes − ( − 9 ) 3 − ( − 9 ) 3 vērtību! 27 729 -729 -27"
drag, startPoint x: 76, startPoint y: 132, endPoint x: 112, endPoint y: 141, distance: 37.3
click at [112, 141] on div "12 XP Saņemsi Viegls 260 pilda Apraksts Uzdevums Palīdzība 1 . Atzīmē visus ska…" at bounding box center [202, 63] width 250 height 438
copy div "Aprēķini izteiksmes − ( − 9 ) 3 − ( − 9 ) 3 vērtību! 27 729 -729 -27"
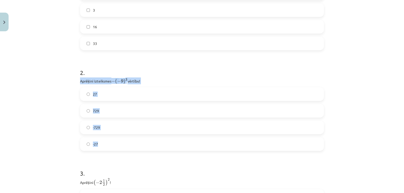
copy div "Aprēķini izteiksmes − ( − 9 ) 3 − ( − 9 ) 3 vērtību! 27 729 -729 -27"
drag, startPoint x: 58, startPoint y: 77, endPoint x: 100, endPoint y: 77, distance: 42.2
click at [58, 77] on div "Mācību tēma: Matemātikas i - 12. klases 1. ieskaites mācību materiāls (ab) #2 📝…" at bounding box center [202, 96] width 404 height 193
click at [49, 80] on div "Mācību tēma: Matemātikas i - 12. klases 1. ieskaites mācību materiāls (ab) #2 📝…" at bounding box center [202, 96] width 404 height 193
drag, startPoint x: 49, startPoint y: 81, endPoint x: 65, endPoint y: 85, distance: 16.3
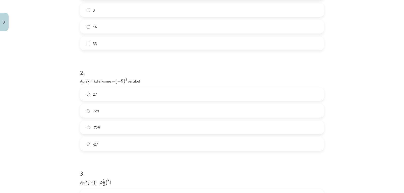
click at [49, 82] on div "Mācību tēma: Matemātikas i - 12. klases 1. ieskaites mācību materiāls (ab) #2 📝…" at bounding box center [202, 96] width 404 height 193
copy div "Aprēķini izteiksmes − ( − 9 ) 3 − ( − 9 ) 3 vērtību! 27 729 -729 -27"
drag, startPoint x: 76, startPoint y: 79, endPoint x: 96, endPoint y: 126, distance: 51.0
click at [96, 135] on div "12 XP Saņemsi Viegls 260 pilda Apraksts Uzdevums Palīdzība 1 . Atzīmē visus ska…" at bounding box center [202, 63] width 250 height 438
click at [105, 110] on label "729" at bounding box center [202, 110] width 243 height 13
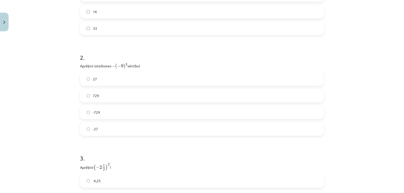
scroll to position [265, 0]
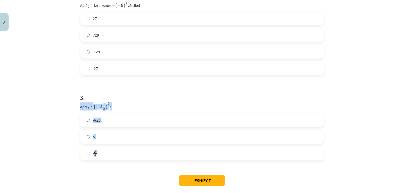
copy div "Aprēķini ( − 2 1 2 ) 2 ( − 2 1 2 ) 2 ! -6,25 5 25 4"
drag, startPoint x: 66, startPoint y: 109, endPoint x: 122, endPoint y: 126, distance: 58.2
click at [100, 139] on div "Mācību tēma: Matemātikas i - 12. klases 1. ieskaites mācību materiāls (ab) #2 📝…" at bounding box center [202, 96] width 404 height 193
click at [47, 131] on div "Mācību tēma: Matemātikas i - 12. klases 1. ieskaites mācību materiāls (ab) #2 📝…" at bounding box center [202, 96] width 404 height 193
click at [86, 150] on label "25 4 25 4" at bounding box center [202, 153] width 243 height 13
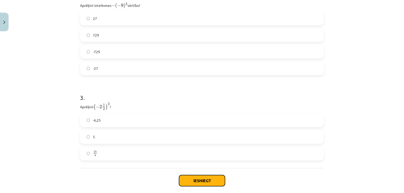
click at [205, 177] on button "Iesniegt" at bounding box center [202, 180] width 46 height 11
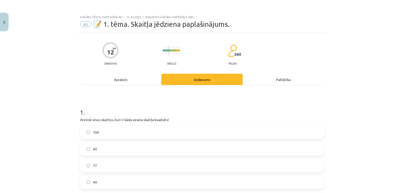
scroll to position [0, 0]
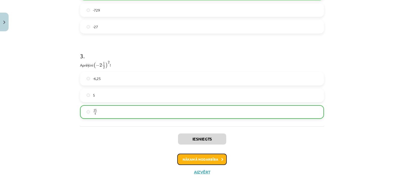
click at [210, 163] on button "Nākamā nodarbība" at bounding box center [201, 160] width 49 height 12
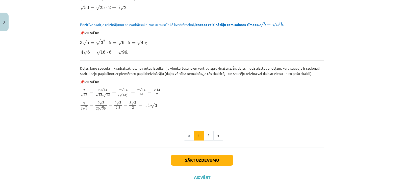
scroll to position [597, 0]
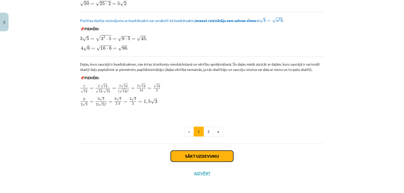
click at [193, 155] on button "Sākt uzdevumu" at bounding box center [202, 156] width 63 height 11
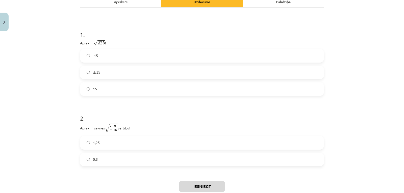
scroll to position [88, 0]
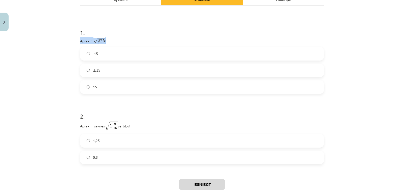
copy p "Aprēķini √ 225 225 !"
drag, startPoint x: 105, startPoint y: 41, endPoint x: 76, endPoint y: 41, distance: 28.3
click at [77, 41] on div "6 XP Saņemsi Sarežģīts 260 pilda Apraksts Uzdevums Palīdzība 1 . Aprēķini √ 225…" at bounding box center [202, 81] width 250 height 257
click at [98, 88] on label "15" at bounding box center [202, 87] width 243 height 13
copy p "Aprēķini saknes √ 1 9 16 1 9 16 vērtību!"
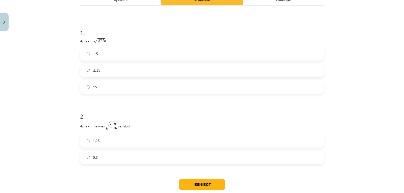
drag, startPoint x: 138, startPoint y: 125, endPoint x: 76, endPoint y: 124, distance: 61.8
click at [77, 124] on div "6 XP Saņemsi Sarežģīts 260 pilda Apraksts Uzdevums Palīdzība 1 . Aprēķini √ 225…" at bounding box center [202, 81] width 250 height 257
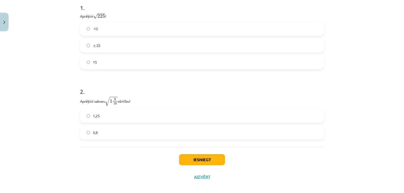
scroll to position [118, 0]
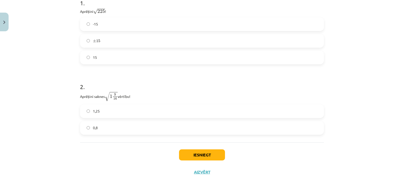
click at [97, 142] on div "1 . Aprēķini √ 225 225 ! -15 ± 15 ± 15 15 2 . Aprēķini saknes √ 1 9 16 1 9 16 v…" at bounding box center [202, 59] width 244 height 166
copy div "Aprēķini saknes √ 1 9 16 1 9 16 vērtību! 1,25 0,8"
drag, startPoint x: 101, startPoint y: 130, endPoint x: 77, endPoint y: 98, distance: 39.8
click at [77, 98] on div "6 XP Saņemsi Sarežģīts 260 pilda Apraksts Uzdevums Palīdzība 1 . Aprēķini √ 225…" at bounding box center [202, 52] width 250 height 257
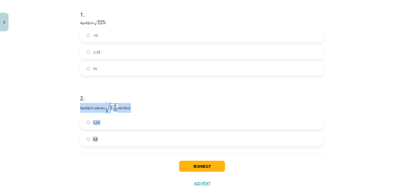
scroll to position [93, 0]
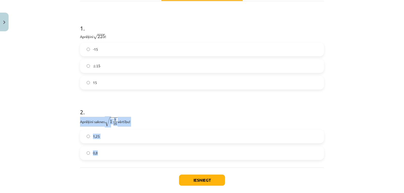
click at [159, 116] on div "2 . Aprēķini saknes √ 1 9 16 1 9 16 vērtību! 1,25 0,8" at bounding box center [202, 130] width 244 height 60
drag, startPoint x: 139, startPoint y: 137, endPoint x: 197, endPoint y: 176, distance: 69.7
click at [140, 138] on label "1,25" at bounding box center [202, 136] width 243 height 13
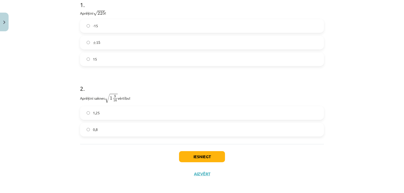
scroll to position [118, 0]
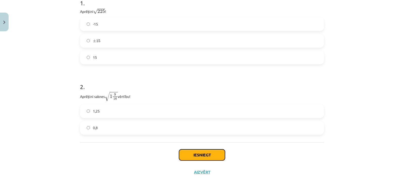
click at [191, 154] on button "Iesniegt" at bounding box center [202, 154] width 46 height 11
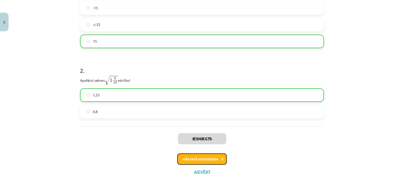
click at [201, 160] on button "Nākamā nodarbība" at bounding box center [201, 159] width 49 height 12
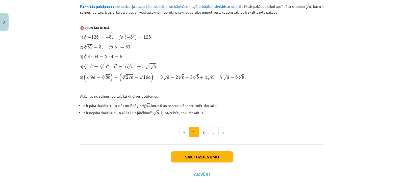
scroll to position [152, 0]
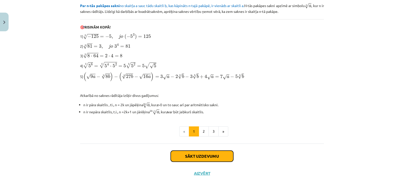
click at [209, 157] on button "Sākt uzdevumu" at bounding box center [202, 156] width 63 height 11
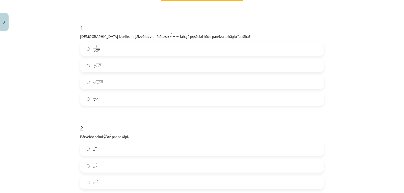
scroll to position [88, 0]
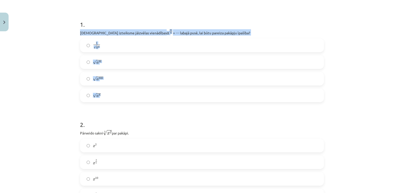
copy div "Kura izteiksme jāizvēlas vienādības a m n a m n = ⋯ labajā pusē, lai būtu parei…"
drag, startPoint x: 114, startPoint y: 102, endPoint x: 75, endPoint y: 34, distance: 78.9
click at [43, 81] on div "Mācību tēma: Matemātikas i - 12. klases 1. ieskaites mācību materiāls (ab) #4 📝…" at bounding box center [202, 96] width 404 height 193
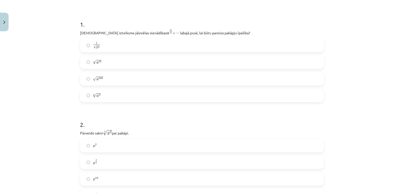
click at [236, 27] on h1 "1 ." at bounding box center [202, 20] width 244 height 16
click at [101, 65] on label "n √ a m a m n" at bounding box center [202, 62] width 243 height 13
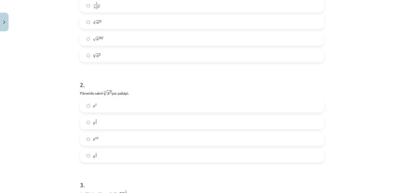
scroll to position [139, 0]
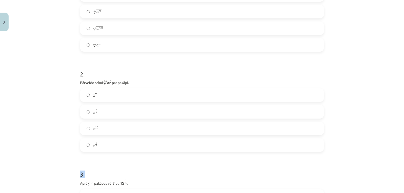
drag, startPoint x: 114, startPoint y: 156, endPoint x: 101, endPoint y: 155, distance: 12.9
drag, startPoint x: 102, startPoint y: 163, endPoint x: 99, endPoint y: 158, distance: 5.1
click at [101, 162] on h1 "3 ." at bounding box center [202, 170] width 244 height 16
drag, startPoint x: 52, startPoint y: 123, endPoint x: 63, endPoint y: 106, distance: 20.3
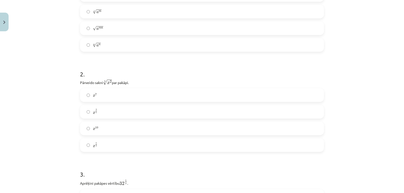
click at [54, 122] on div "Mācību tēma: Matemātikas i - 12. klases 1. ieskaites mācību materiāls (ab) #4 📝…" at bounding box center [202, 96] width 404 height 193
drag, startPoint x: 77, startPoint y: 82, endPoint x: 108, endPoint y: 145, distance: 70.1
click at [45, 86] on div "Mācību tēma: Matemātikas i - 12. klases 1. ieskaites mācību materiāls (ab) #4 📝…" at bounding box center [202, 96] width 404 height 193
click at [96, 118] on label "x 2 5 x 2 5" at bounding box center [202, 112] width 243 height 13
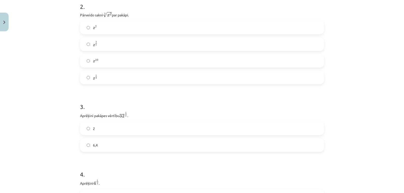
scroll to position [215, 0]
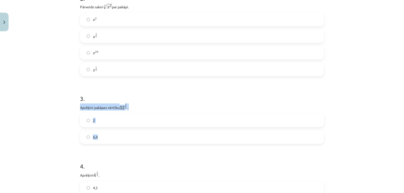
drag, startPoint x: 76, startPoint y: 109, endPoint x: 97, endPoint y: 127, distance: 27.7
click at [99, 131] on div "Mācību tēma: Matemātikas i - 12. klases 1. ieskaites mācību materiāls (ab) #4 📝…" at bounding box center [202, 96] width 404 height 193
click at [97, 122] on label "2" at bounding box center [202, 120] width 243 height 13
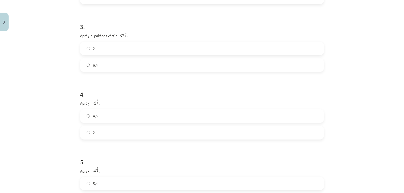
scroll to position [290, 0]
drag, startPoint x: 77, startPoint y: 100, endPoint x: 47, endPoint y: 0, distance: 104.5
click at [99, 129] on label "2" at bounding box center [202, 129] width 243 height 13
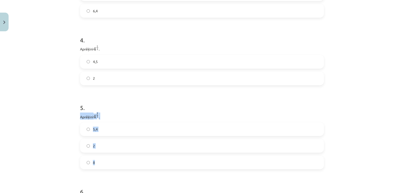
drag, startPoint x: 70, startPoint y: 117, endPoint x: 98, endPoint y: 160, distance: 51.0
click at [98, 160] on div "Mācību tēma: Matemātikas i - 12. klases 1. ieskaites mācību materiāls (ab) #4 📝…" at bounding box center [202, 96] width 404 height 193
click at [102, 163] on label "8" at bounding box center [202, 162] width 243 height 13
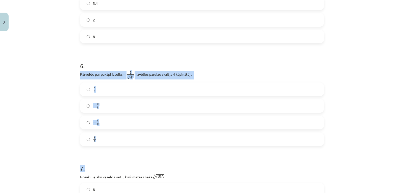
scroll to position [467, 0]
drag, startPoint x: 74, startPoint y: 124, endPoint x: 100, endPoint y: 156, distance: 41.9
click at [111, 135] on div "Mācību tēma: Matemātikas i - 12. klases 1. ieskaites mācību materiāls (ab) #4 📝…" at bounding box center [202, 96] width 404 height 193
click at [46, 130] on div "Mācību tēma: Matemātikas i - 12. klases 1. ieskaites mācību materiāls (ab) #4 📝…" at bounding box center [202, 96] width 404 height 193
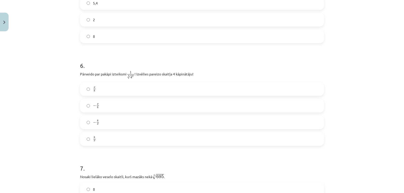
drag, startPoint x: 87, startPoint y: 18, endPoint x: 107, endPoint y: 4, distance: 24.6
click at [95, 95] on label "x 8 x 8" at bounding box center [202, 89] width 243 height 13
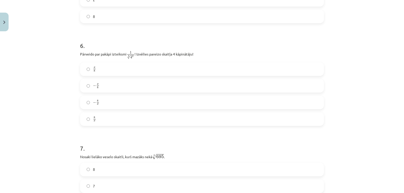
scroll to position [543, 0]
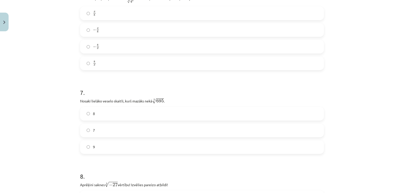
drag, startPoint x: 80, startPoint y: 106, endPoint x: 76, endPoint y: 104, distance: 4.6
click at [77, 104] on div "52 XP Saņemsi Sarežģīts 260 pilda Apraksts Uzdevums Palīdzība 1 . Kura izteiksm…" at bounding box center [202, 124] width 250 height 1267
click at [64, 110] on div "Mācību tēma: Matemātikas i - 12. klases 1. ieskaites mācību materiāls (ab) #4 📝…" at bounding box center [202, 96] width 404 height 193
click at [85, 115] on div "52 XP Saņemsi Sarežģīts 260 pilda Apraksts Uzdevums Palīdzība 1 . Kura izteiksm…" at bounding box center [202, 124] width 250 height 1267
click at [56, 111] on div "Mācību tēma: Matemātikas i - 12. klases 1. ieskaites mācību materiāls (ab) #4 📝…" at bounding box center [202, 96] width 404 height 193
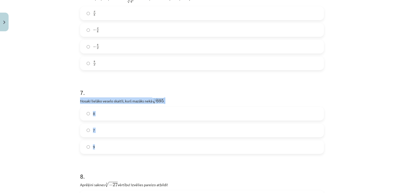
drag, startPoint x: 81, startPoint y: 104, endPoint x: 101, endPoint y: 137, distance: 39.2
click at [102, 141] on div "Mācību tēma: Matemātikas i - 12. klases 1. ieskaites mācību materiāls (ab) #4 📝…" at bounding box center [202, 96] width 404 height 193
click at [95, 116] on label "8" at bounding box center [202, 114] width 243 height 13
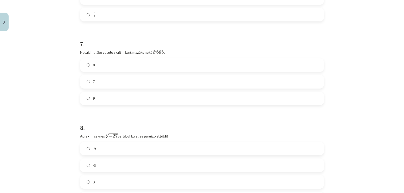
scroll to position [618, 0]
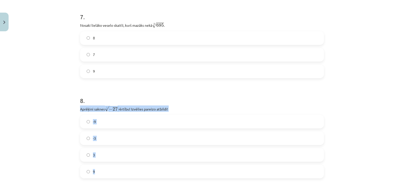
drag, startPoint x: 77, startPoint y: 111, endPoint x: 103, endPoint y: 167, distance: 61.0
click at [104, 167] on div "52 XP Saņemsi Sarežģīts 260 pilda Apraksts Uzdevums Palīdzība 1 . Kura izteiksm…" at bounding box center [202, 48] width 250 height 1267
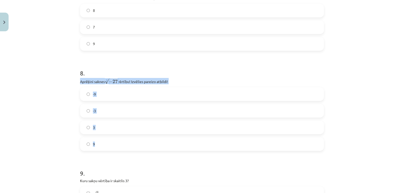
scroll to position [719, 0]
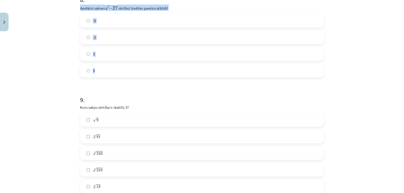
click at [99, 34] on label "-3" at bounding box center [202, 37] width 243 height 13
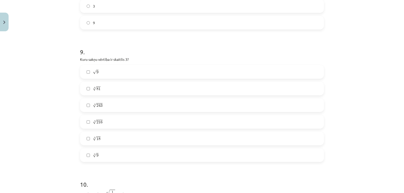
scroll to position [770, 0]
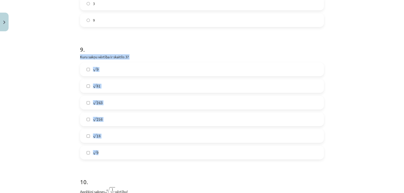
drag, startPoint x: 75, startPoint y: 57, endPoint x: 79, endPoint y: 14, distance: 42.9
click at [97, 153] on label "3 √ 9 9 3" at bounding box center [202, 152] width 243 height 13
drag, startPoint x: 84, startPoint y: 154, endPoint x: 87, endPoint y: 149, distance: 4.9
click at [86, 151] on label "3 √ 9 9 3" at bounding box center [202, 152] width 243 height 13
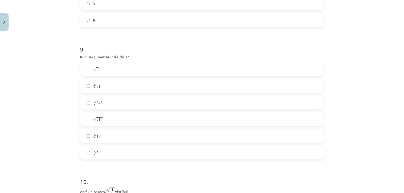
click at [94, 68] on span "√" at bounding box center [95, 69] width 4 height 4
click at [103, 86] on label "4 √ 81 81 4" at bounding box center [202, 86] width 243 height 13
click at [118, 103] on label "5 √ 243 243 5" at bounding box center [202, 102] width 243 height 13
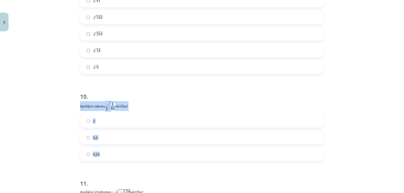
scroll to position [871, 0]
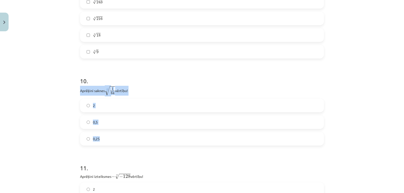
drag, startPoint x: 78, startPoint y: 139, endPoint x: 70, endPoint y: 0, distance: 139.0
click at [100, 139] on div "Mācību tēma: Matemātikas i - 12. klases 1. ieskaites mācību materiāls (ab) #4 📝…" at bounding box center [202, 96] width 404 height 193
click at [97, 124] on label "0,5" at bounding box center [202, 122] width 243 height 13
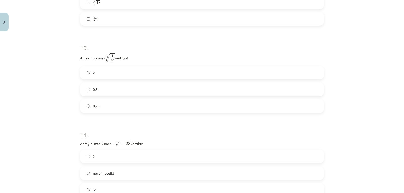
scroll to position [947, 0]
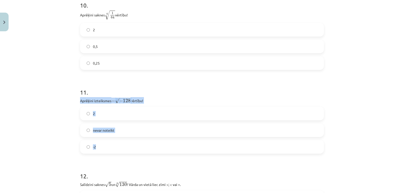
drag, startPoint x: 75, startPoint y: 99, endPoint x: 71, endPoint y: 0, distance: 98.8
click at [104, 112] on label "2" at bounding box center [202, 113] width 243 height 13
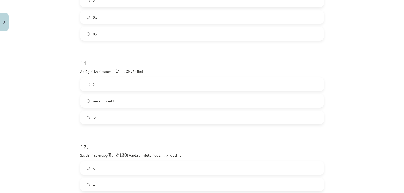
scroll to position [1022, 0]
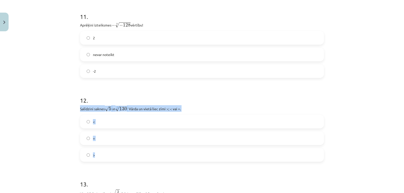
drag, startPoint x: 80, startPoint y: 105, endPoint x: 86, endPoint y: 60, distance: 45.9
click at [108, 154] on label ">" at bounding box center [202, 155] width 243 height 13
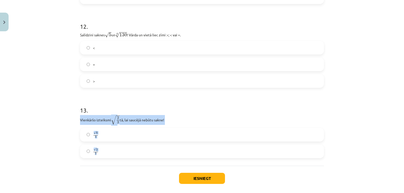
scroll to position [1098, 0]
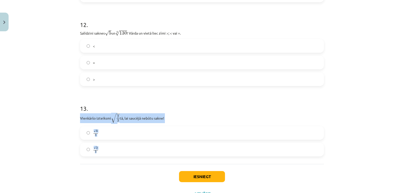
drag, startPoint x: 76, startPoint y: 142, endPoint x: 113, endPoint y: 146, distance: 37.3
click at [117, 150] on div "Mācību tēma: Matemātikas i - 12. klases 1. ieskaites mācību materiāls (ab) #4 📝…" at bounding box center [202, 96] width 404 height 193
click at [101, 135] on label "√ 6 3 6 3" at bounding box center [202, 133] width 243 height 13
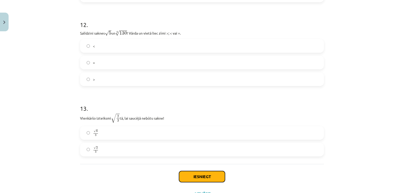
drag, startPoint x: 202, startPoint y: 172, endPoint x: 198, endPoint y: 177, distance: 6.6
click at [203, 172] on button "Iesniegt" at bounding box center [202, 176] width 46 height 11
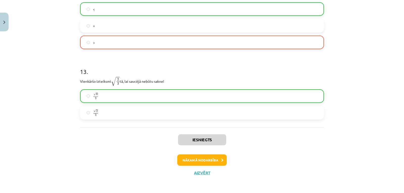
scroll to position [1136, 0]
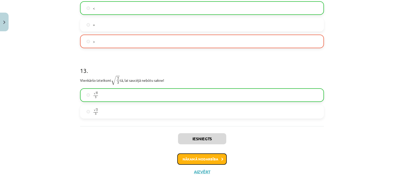
click at [207, 159] on button "Nākamā nodarbība" at bounding box center [201, 159] width 49 height 12
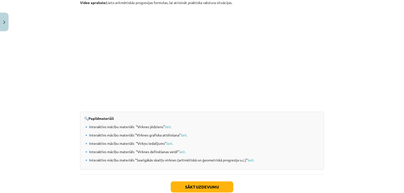
scroll to position [514, 0]
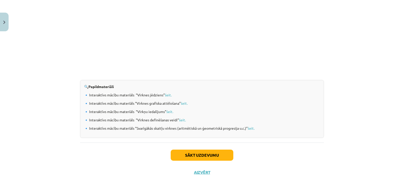
click at [197, 146] on div "Sākt uzdevumu Aizvērt" at bounding box center [202, 160] width 244 height 35
click at [200, 156] on button "Sākt uzdevumu" at bounding box center [202, 155] width 63 height 11
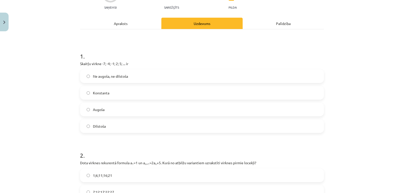
scroll to position [38, 0]
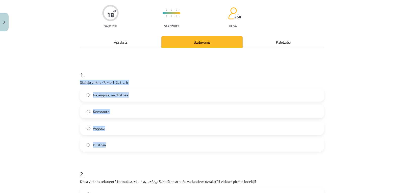
drag, startPoint x: 118, startPoint y: 145, endPoint x: 78, endPoint y: 84, distance: 72.5
click at [80, 84] on div "1 . Skaitļu virkne -7; -4; -1; 2; 5; ... ir Ne augoša, ne dilstoša Konstanta Au…" at bounding box center [202, 107] width 244 height 89
click at [107, 132] on label "Augoša" at bounding box center [202, 128] width 243 height 13
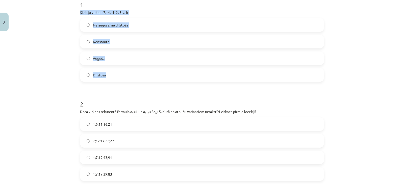
scroll to position [114, 0]
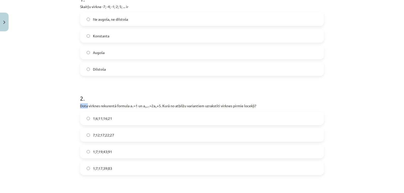
drag, startPoint x: 76, startPoint y: 106, endPoint x: 91, endPoint y: 109, distance: 14.9
drag, startPoint x: 131, startPoint y: 133, endPoint x: 128, endPoint y: 178, distance: 45.3
click at [140, 168] on div "1;6;11;16;21 7;12;17;22;27 1;7;19;43;91 1;7;17;39;83" at bounding box center [202, 144] width 244 height 64
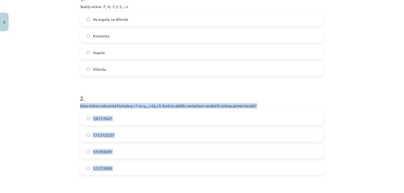
drag, startPoint x: 114, startPoint y: 181, endPoint x: 78, endPoint y: 106, distance: 83.4
click at [117, 150] on label "1;7;19;43;91" at bounding box center [202, 151] width 243 height 13
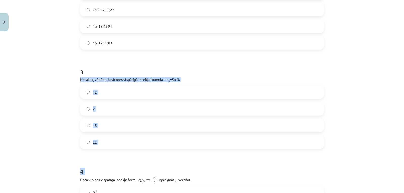
scroll to position [240, 0]
drag, startPoint x: 76, startPoint y: 152, endPoint x: 118, endPoint y: 141, distance: 43.3
click at [118, 141] on div "18 XP Saņemsi Sarežģīts 260 pilda Apraksts Uzdevums Palīdzība 1 . Skaitļu virkn…" at bounding box center [202, 144] width 250 height 700
click at [101, 92] on label "12" at bounding box center [202, 91] width 243 height 13
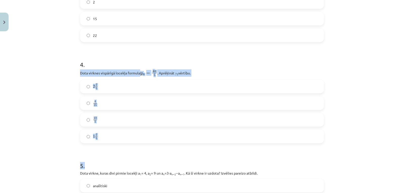
scroll to position [366, 0]
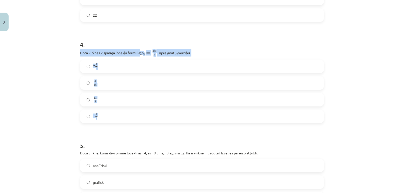
drag, startPoint x: 77, startPoint y: 127, endPoint x: 62, endPoint y: 0, distance: 127.9
click at [97, 105] on div "18 XP Saņemsi Sarežģīts 260 pilda Apraksts Uzdevums Palīdzība 1 . Skaitļu virkn…" at bounding box center [202, 18] width 250 height 700
click at [102, 67] on label "2 2 5 2 2 5" at bounding box center [202, 66] width 243 height 13
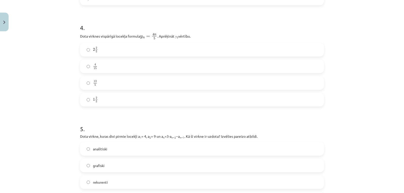
scroll to position [416, 0]
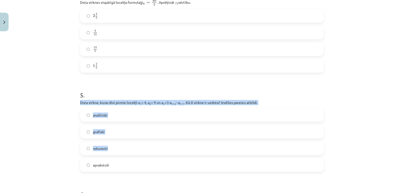
drag, startPoint x: 74, startPoint y: 102, endPoint x: 112, endPoint y: 122, distance: 42.8
click at [117, 130] on div "Mācību tēma: Matemātikas i - 12. klases 1. ieskaites mācību materiāls (ab) #5 📝…" at bounding box center [202, 96] width 404 height 193
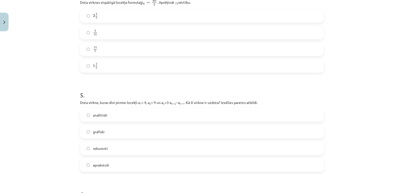
click at [62, 142] on div "Mācību tēma: Matemātikas i - 12. klases 1. ieskaites mācību materiāls (ab) #5 📝…" at bounding box center [202, 96] width 404 height 193
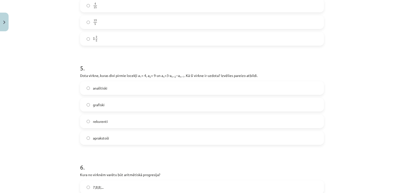
scroll to position [442, 0]
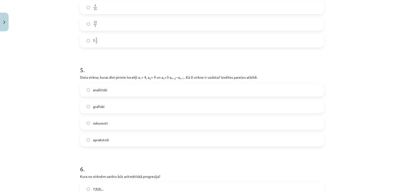
click at [120, 89] on label "analītiski" at bounding box center [202, 90] width 243 height 13
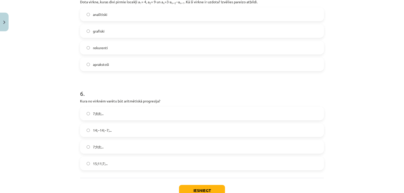
scroll to position [517, 0]
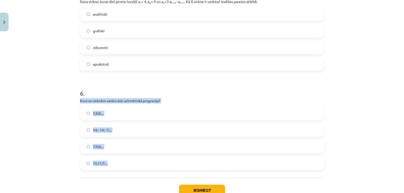
drag, startPoint x: 76, startPoint y: 98, endPoint x: 101, endPoint y: 85, distance: 28.2
click at [111, 159] on label "15;11;7;..." at bounding box center [202, 163] width 243 height 13
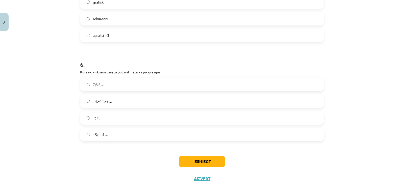
scroll to position [553, 0]
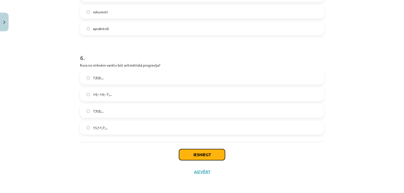
click at [194, 155] on button "Iesniegt" at bounding box center [202, 154] width 46 height 11
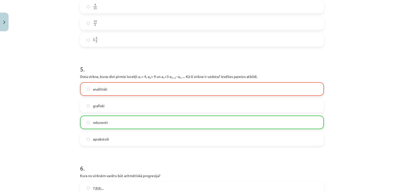
scroll to position [452, 0]
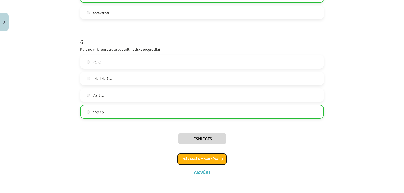
click at [185, 160] on button "Nākamā nodarbība" at bounding box center [201, 159] width 49 height 12
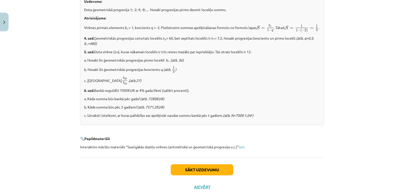
scroll to position [625, 0]
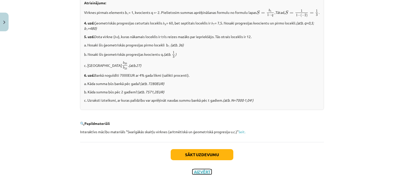
click at [198, 173] on button "Aizvērt" at bounding box center [201, 171] width 19 height 5
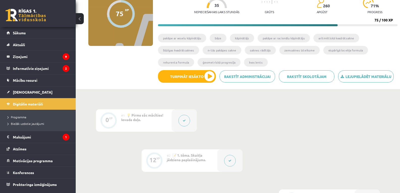
scroll to position [0, 0]
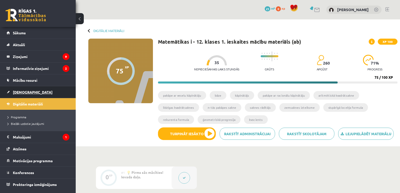
click at [25, 91] on span "[DEMOGRAPHIC_DATA]" at bounding box center [33, 92] width 40 height 5
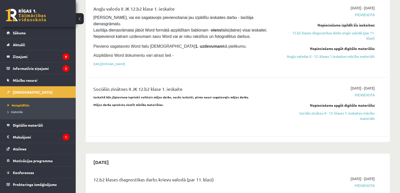
scroll to position [379, 0]
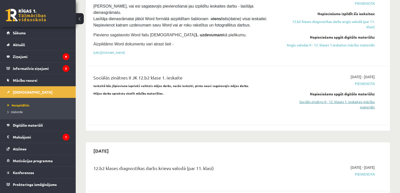
click at [311, 99] on link "Sociālo zinātņu II - 12. klases 1. ieskaites mācību materiāls" at bounding box center [330, 104] width 89 height 11
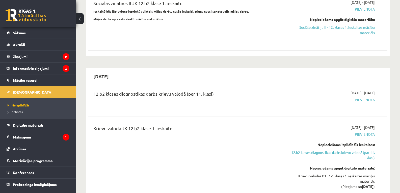
scroll to position [454, 0]
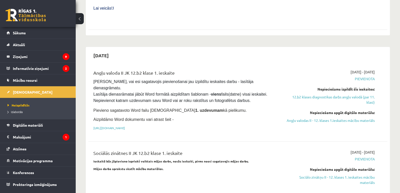
scroll to position [303, 0]
drag, startPoint x: 261, startPoint y: 61, endPoint x: 265, endPoint y: 64, distance: 4.9
click at [265, 70] on div "Angļu valoda II JK 12.b2 klase 1. ieskaite" at bounding box center [185, 74] width 185 height 9
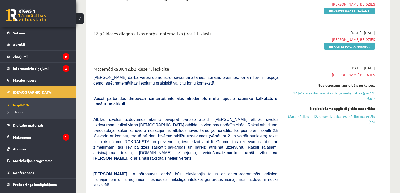
scroll to position [76, 0]
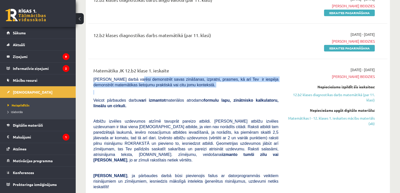
drag, startPoint x: 135, startPoint y: 81, endPoint x: 209, endPoint y: 90, distance: 74.5
click at [209, 90] on div "Matemātika JK 12.b2 klase 1. ieskaite Pārbaudes darbā varēsi demonstrēt savas z…" at bounding box center [186, 158] width 193 height 182
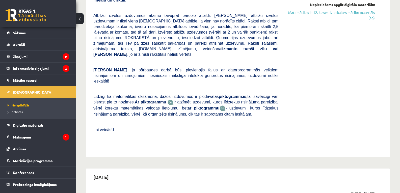
scroll to position [278, 0]
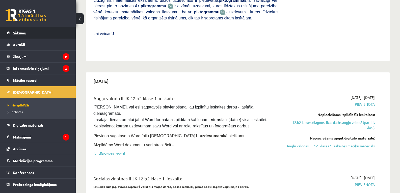
click at [19, 37] on link "Sākums" at bounding box center [38, 33] width 63 height 12
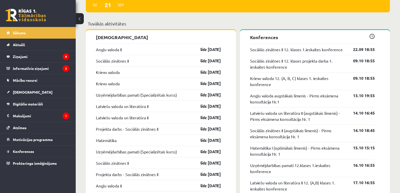
scroll to position [417, 0]
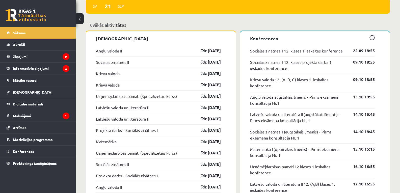
click at [106, 49] on link "Angļu valoda II" at bounding box center [109, 51] width 26 height 6
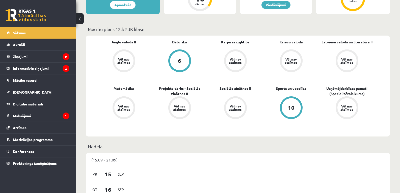
scroll to position [139, 0]
